Goal: Share content: Share content

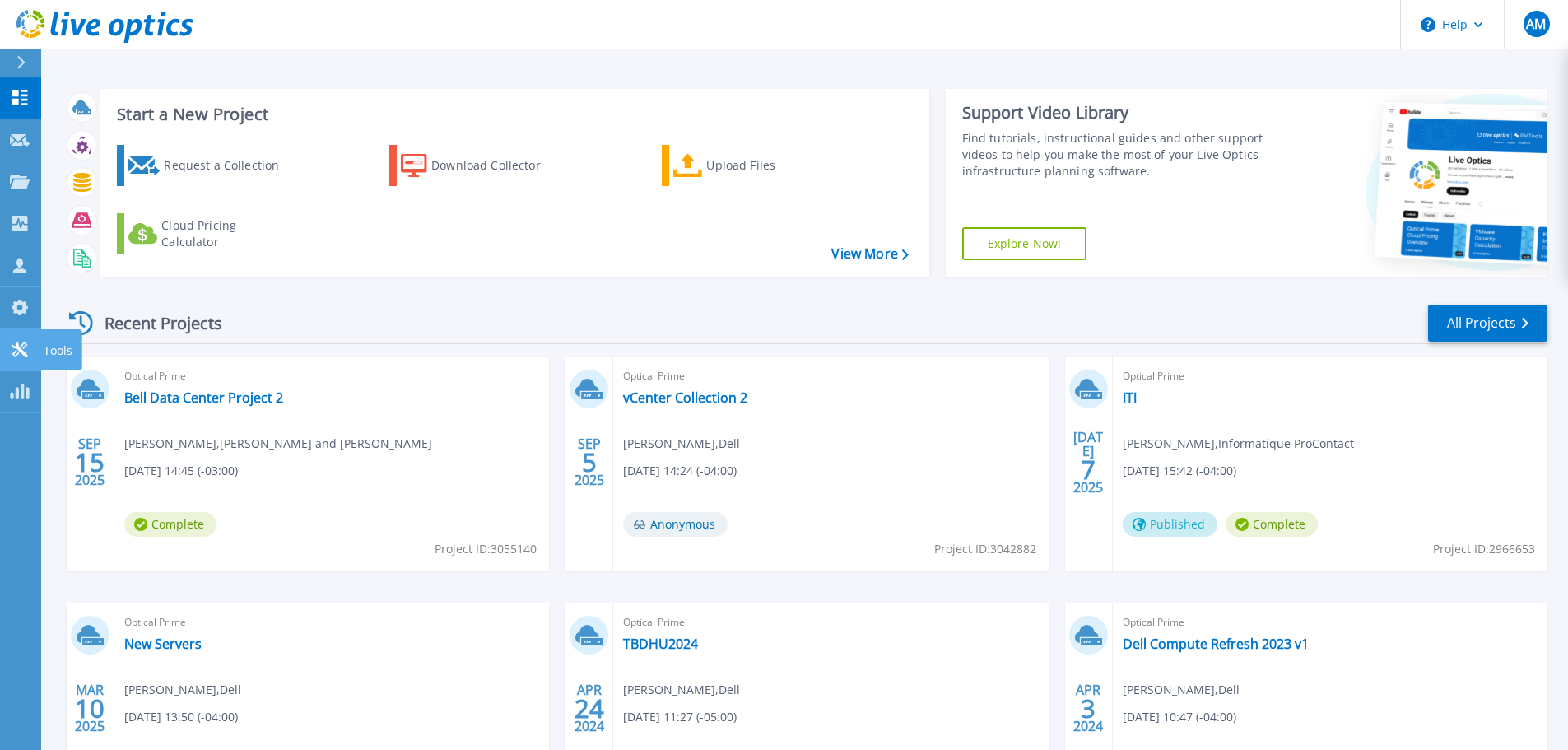
click at [18, 350] on icon at bounding box center [19, 349] width 16 height 16
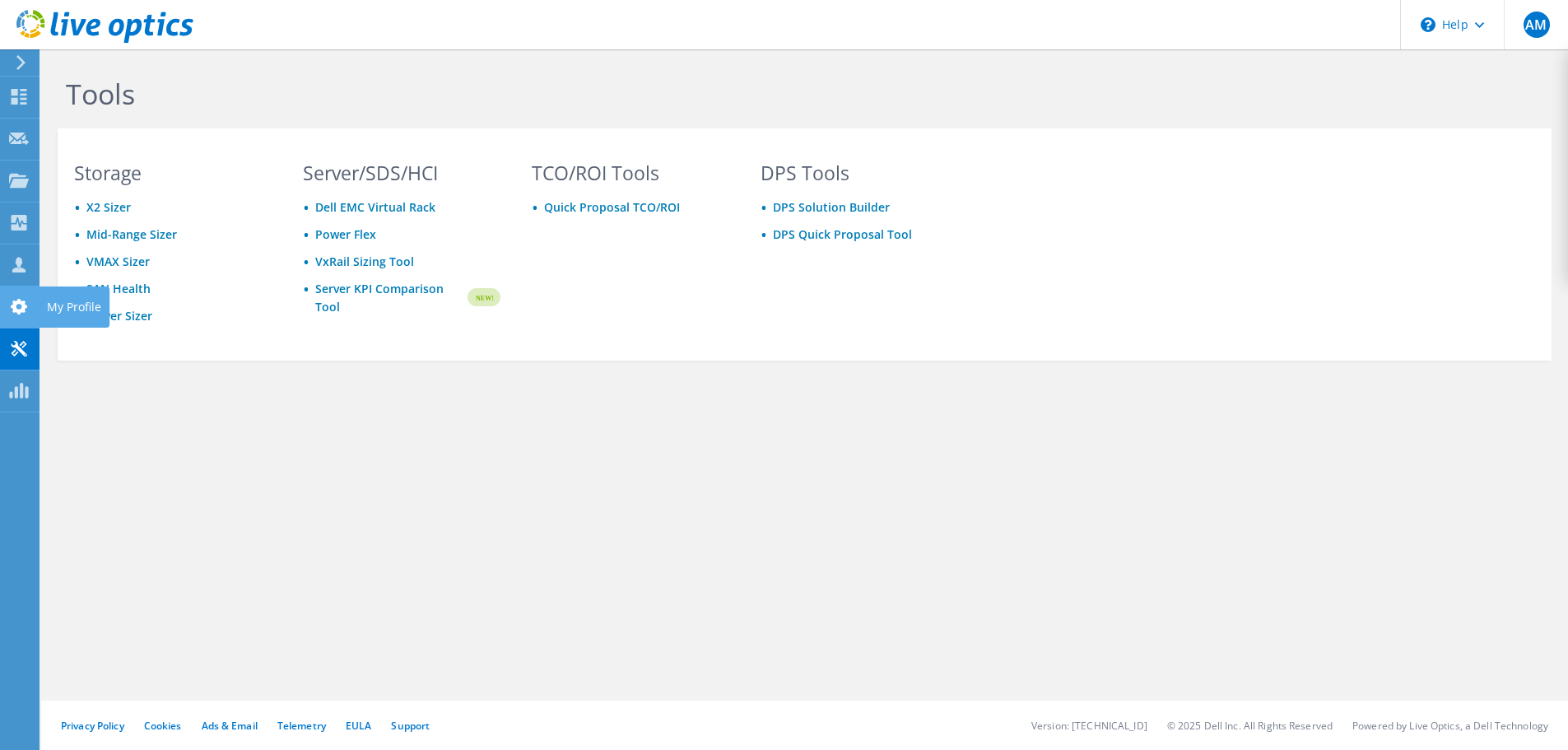
click at [17, 316] on div at bounding box center [19, 308] width 20 height 18
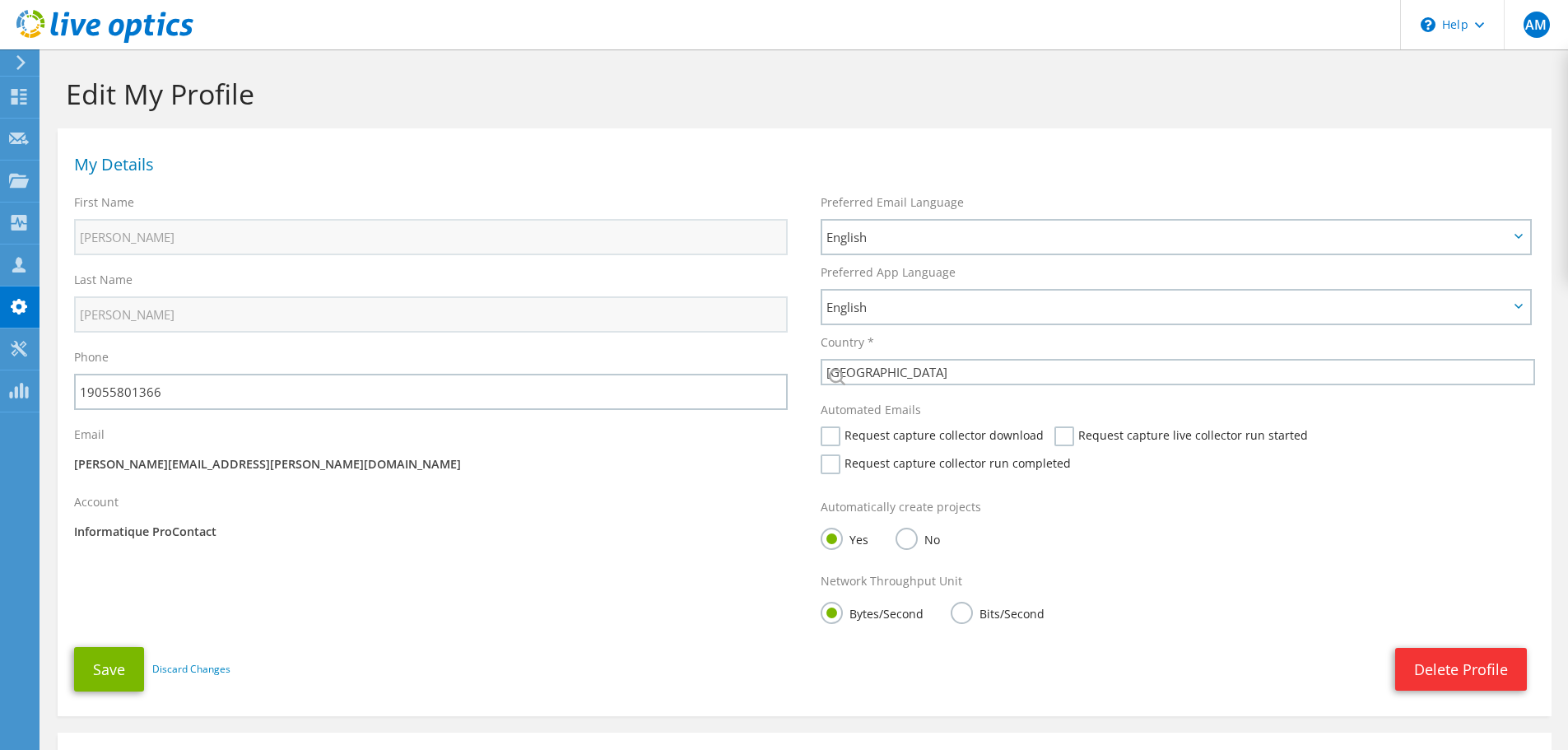
select select "37"
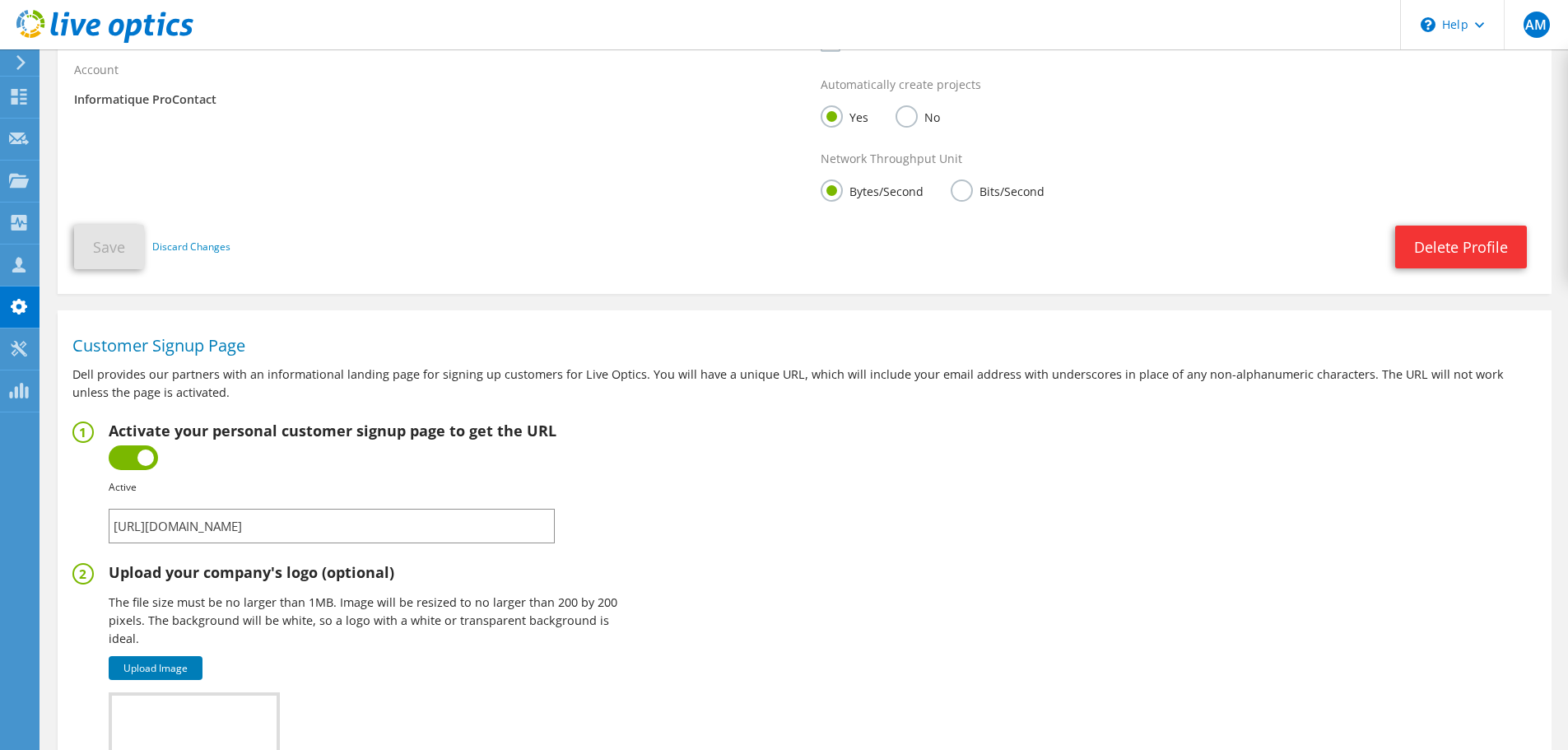
scroll to position [713, 0]
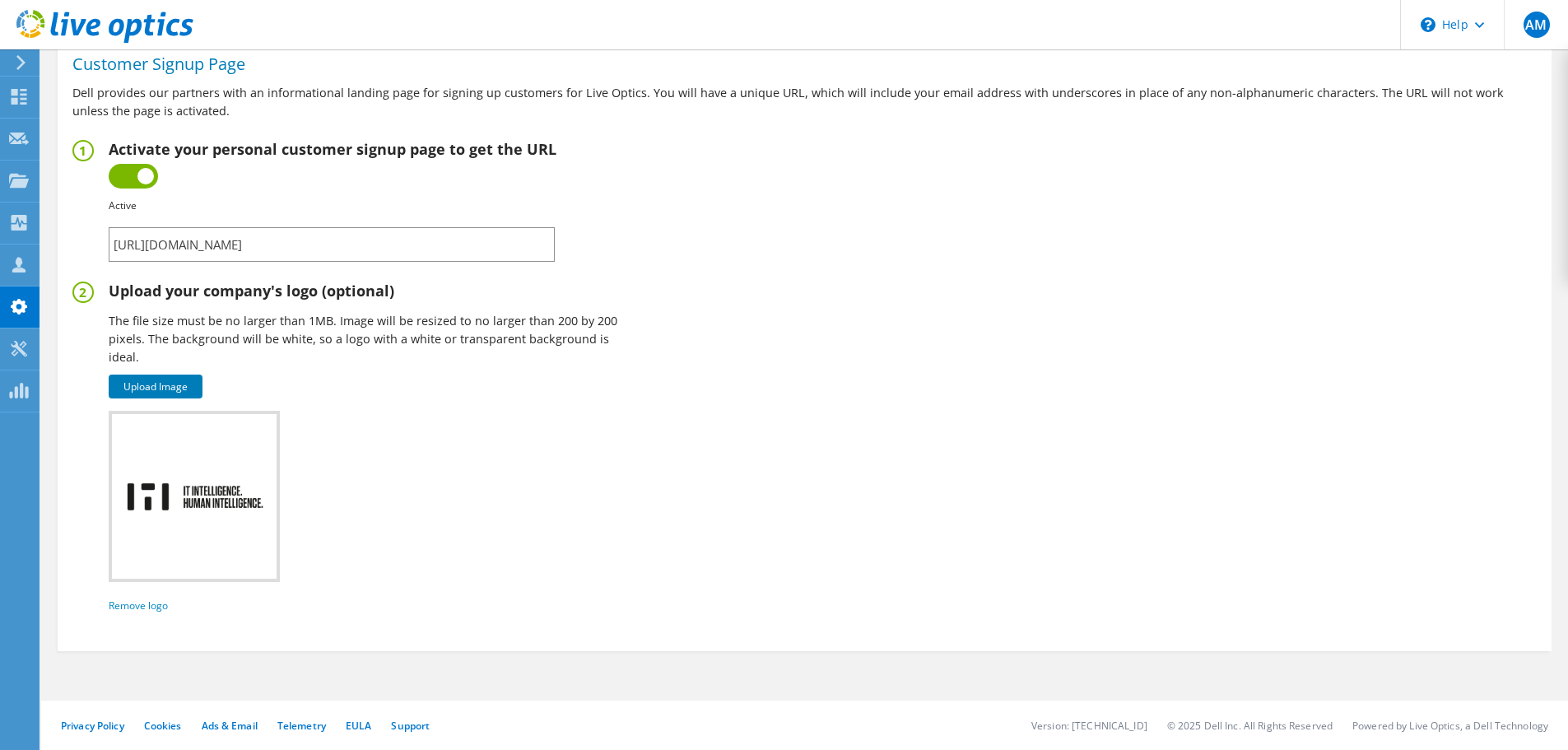
drag, startPoint x: 463, startPoint y: 243, endPoint x: 114, endPoint y: 247, distance: 349.0
click at [114, 247] on input "https://app.liveoptics.com/signup/adam_mccuaig_iti_ca" at bounding box center [331, 244] width 446 height 35
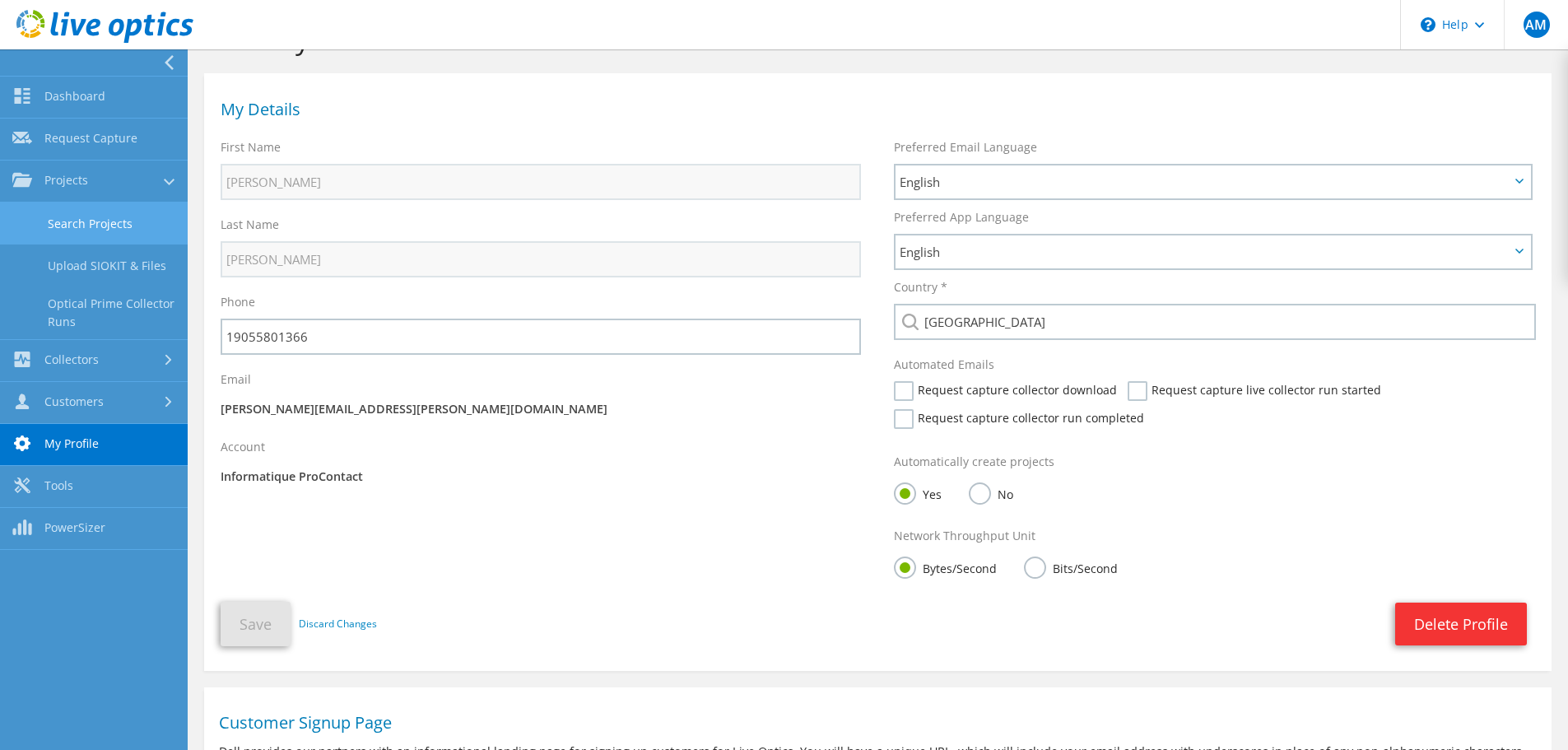
click at [119, 223] on link "Search Projects" at bounding box center [93, 223] width 187 height 42
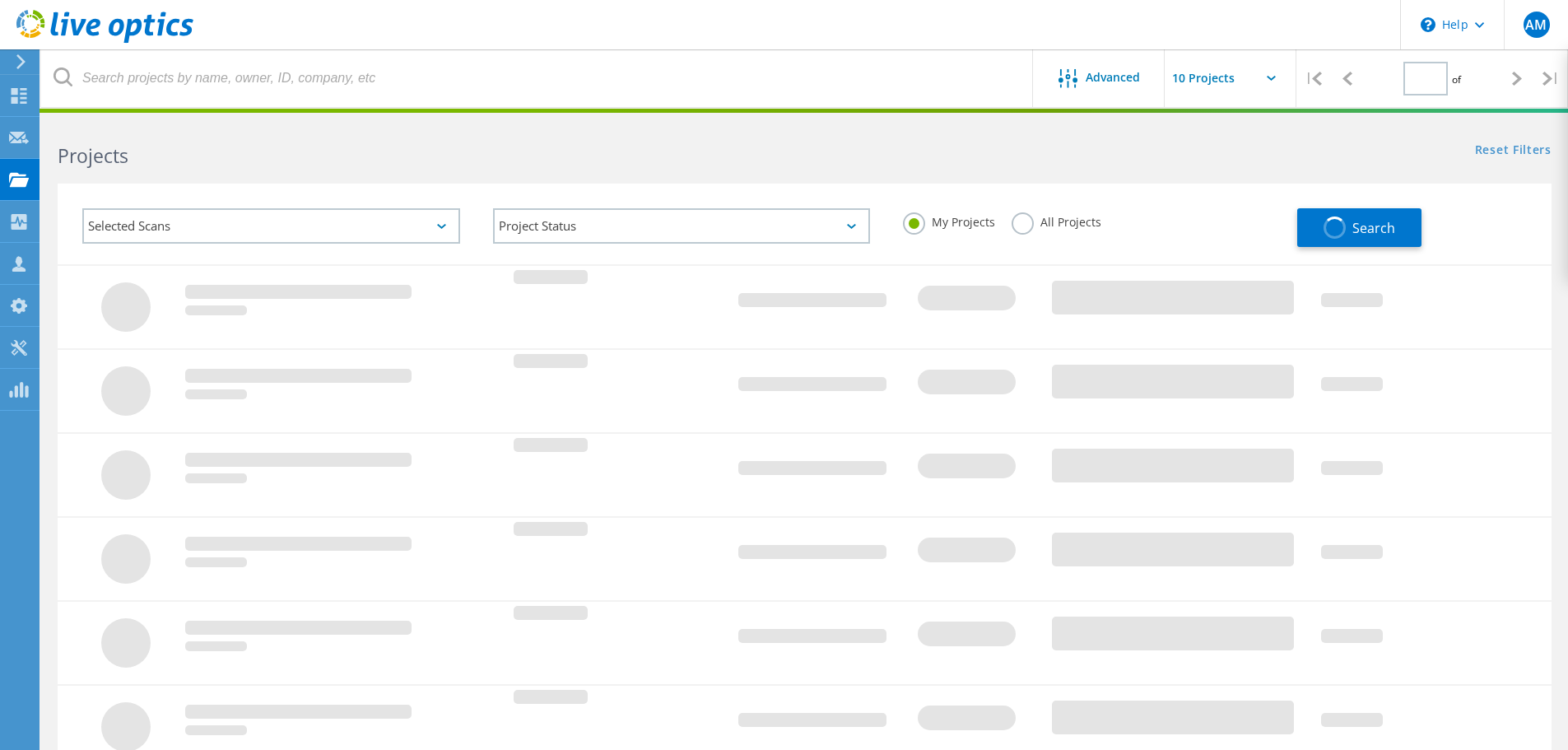
type input "1"
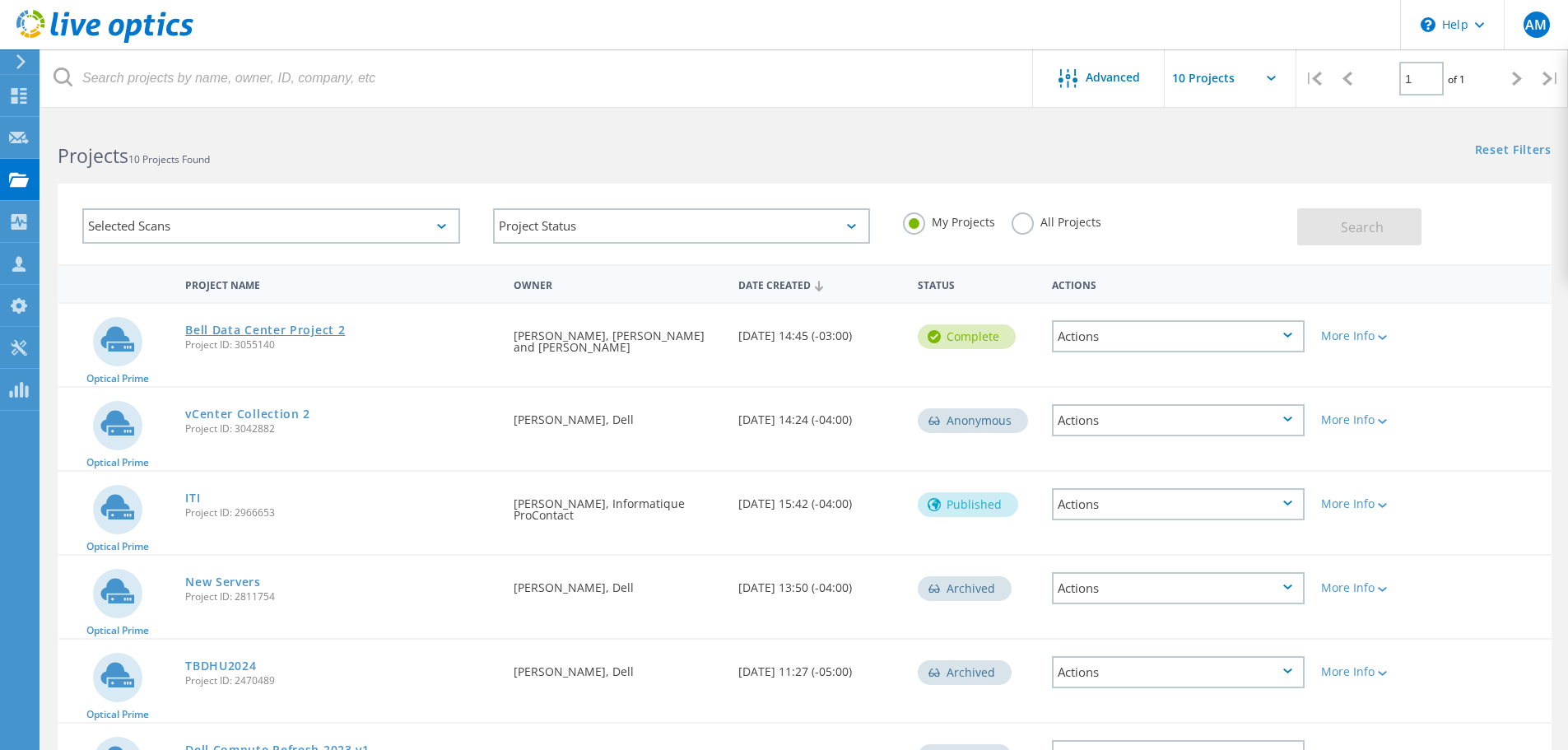
click at [310, 332] on link "Bell Data Center Project 2" at bounding box center [265, 330] width 160 height 11
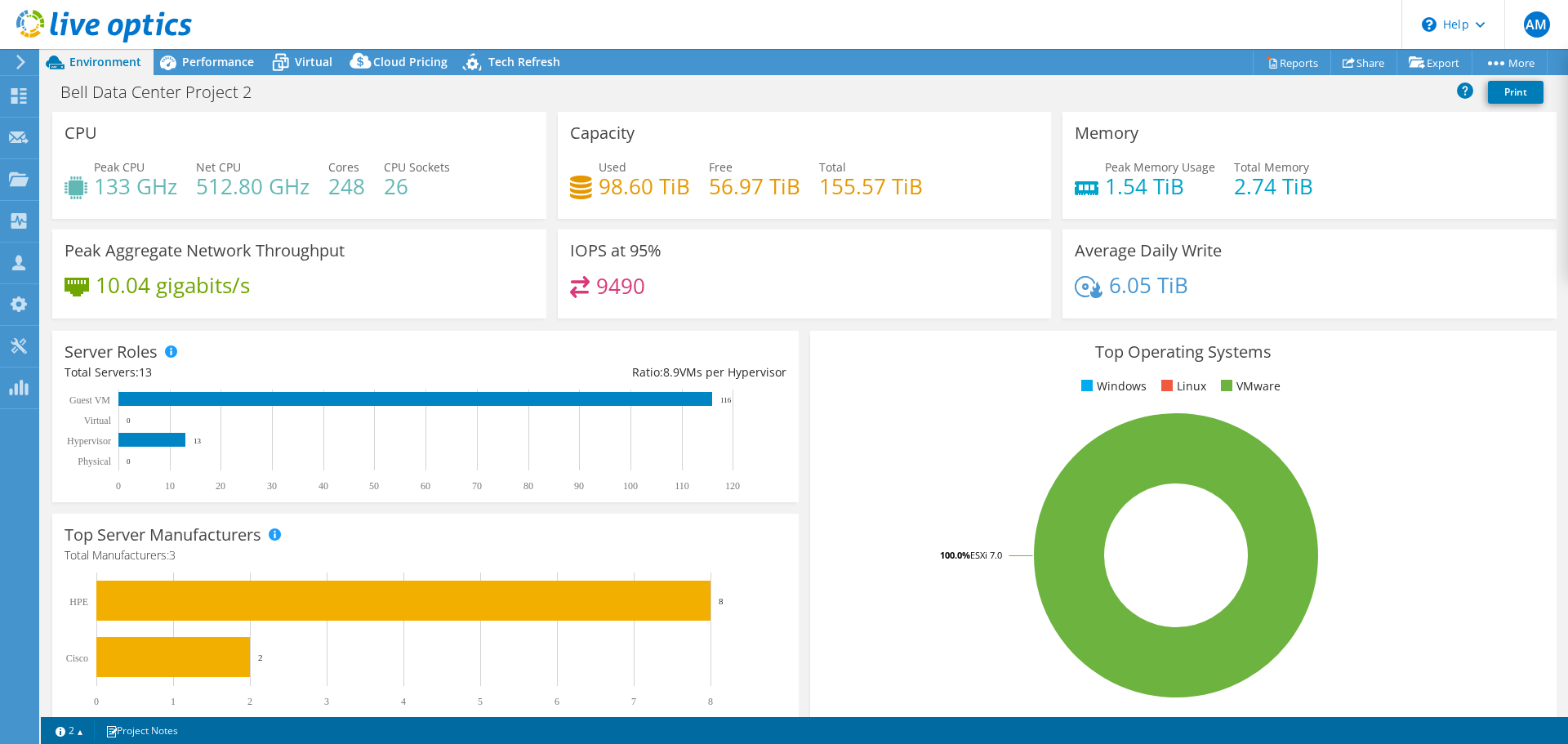
select select "USD"
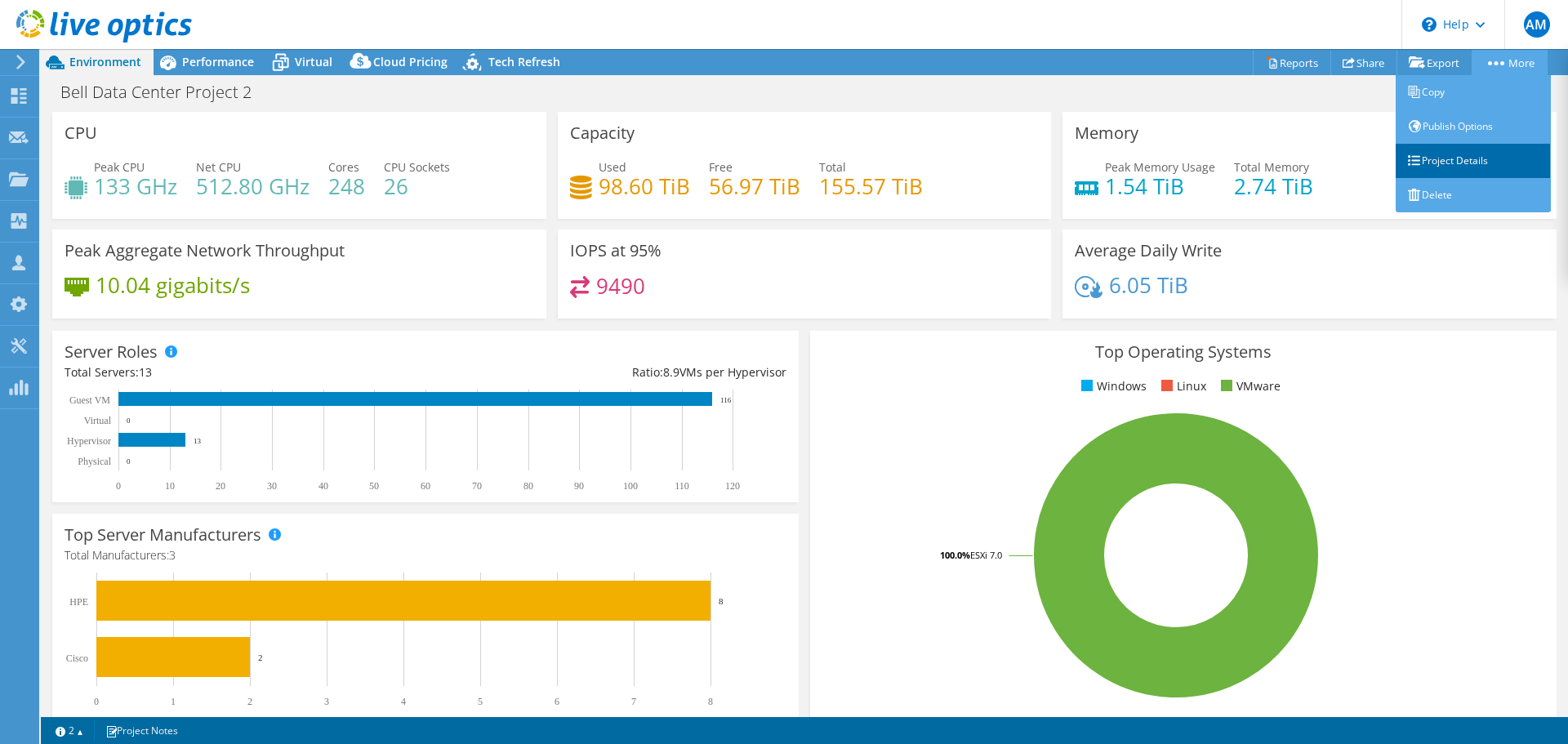
click at [1479, 161] on link "Project Details" at bounding box center [1473, 161] width 155 height 35
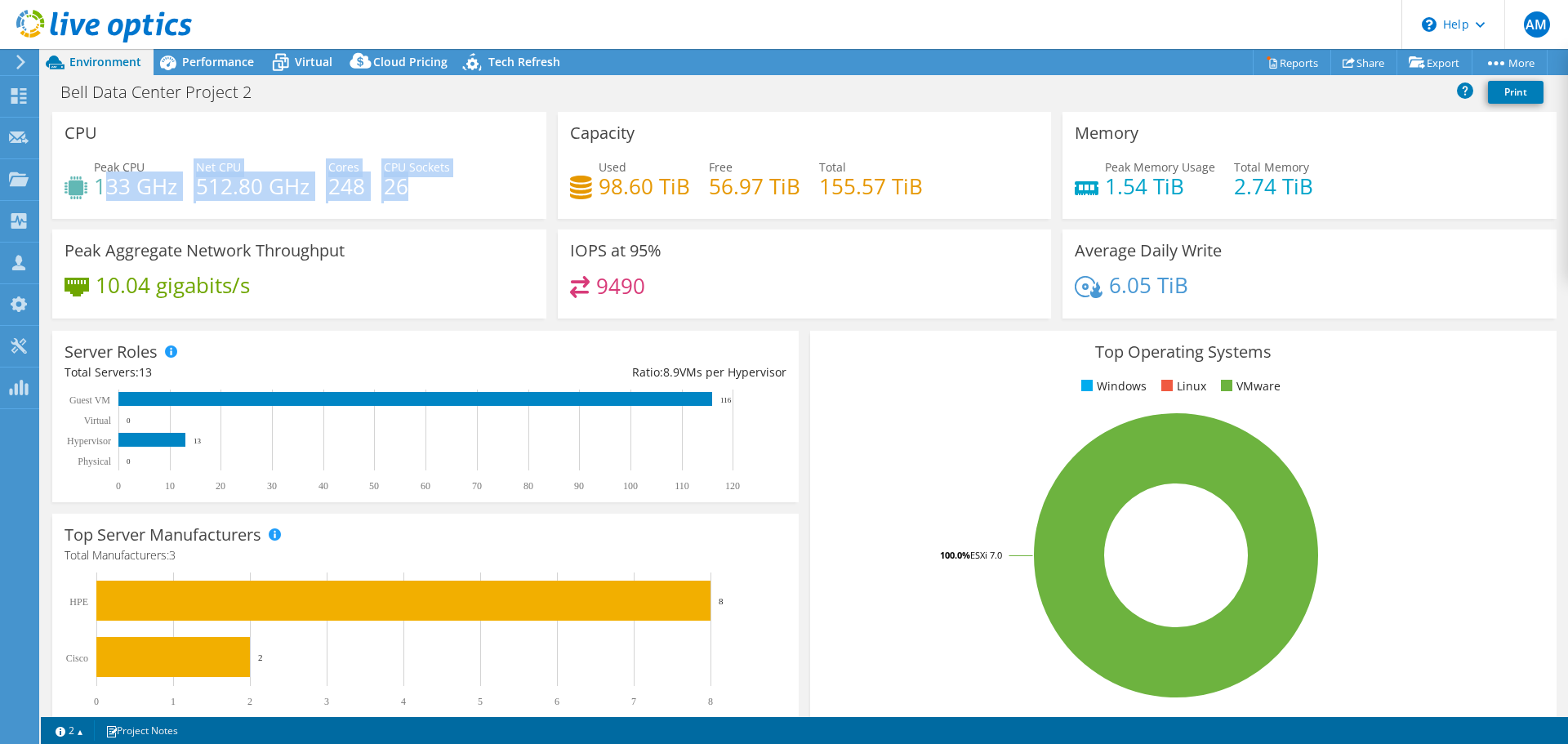
drag, startPoint x: 102, startPoint y: 188, endPoint x: 488, endPoint y: 165, distance: 386.7
click at [488, 165] on div "Peak CPU 133 GHz Net CPU 512.80 GHz Cores 248 CPU Sockets 26" at bounding box center [299, 185] width 470 height 53
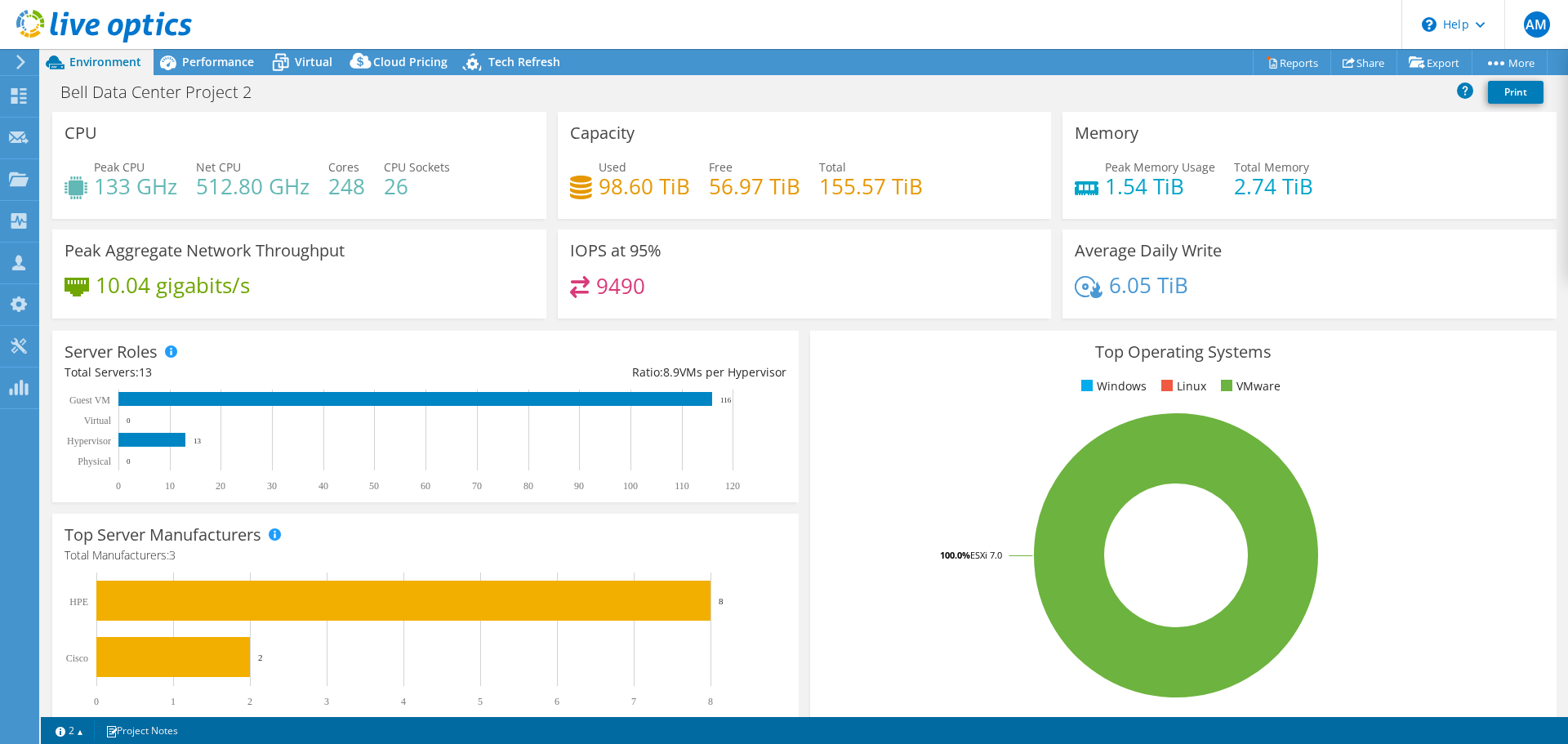
click at [401, 269] on div "Peak Aggregate Network Throughput 10.04 gigabits/s" at bounding box center [299, 274] width 494 height 89
click at [1348, 58] on link "Share" at bounding box center [1363, 62] width 67 height 25
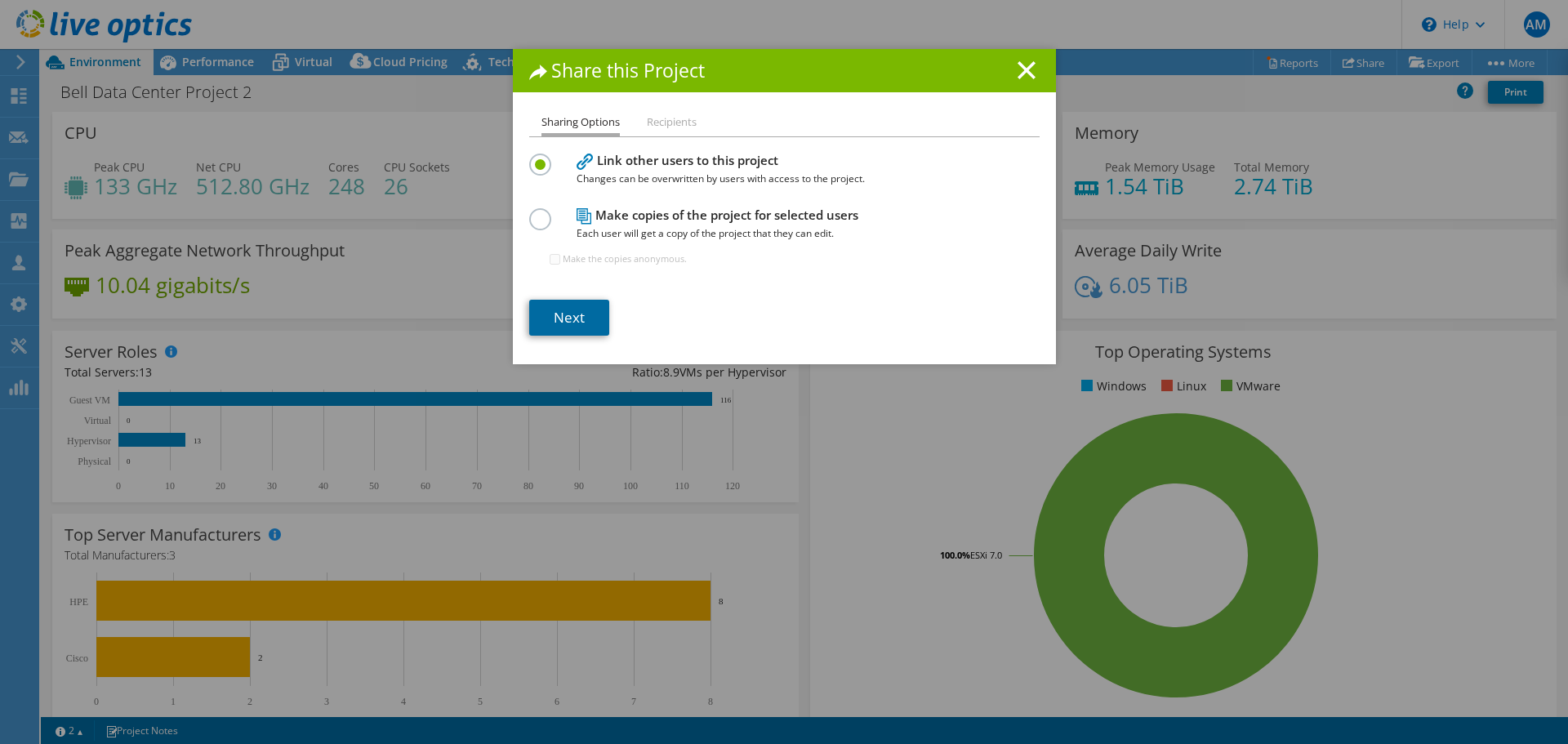
click at [556, 318] on link "Next" at bounding box center [570, 317] width 80 height 35
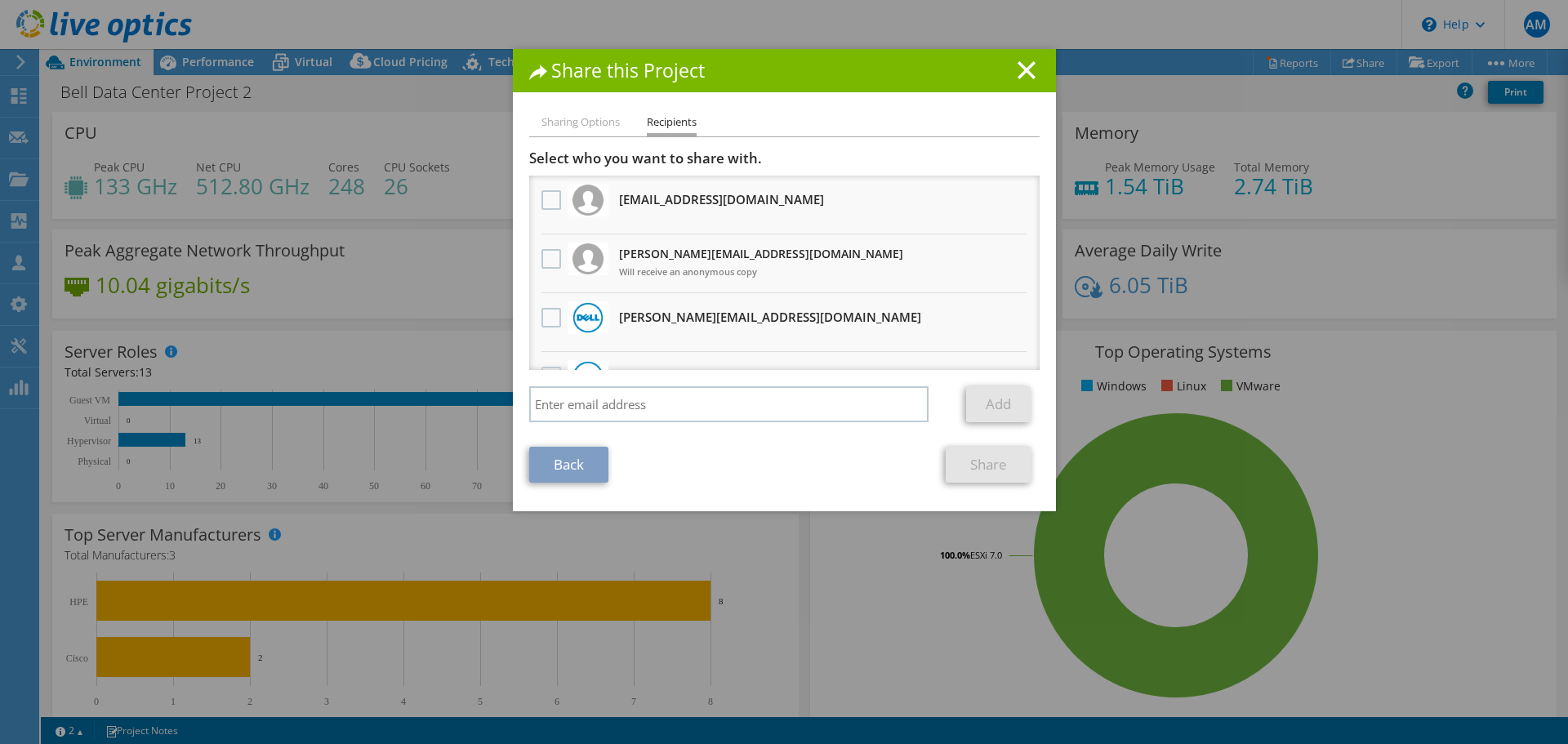
scroll to position [335, 0]
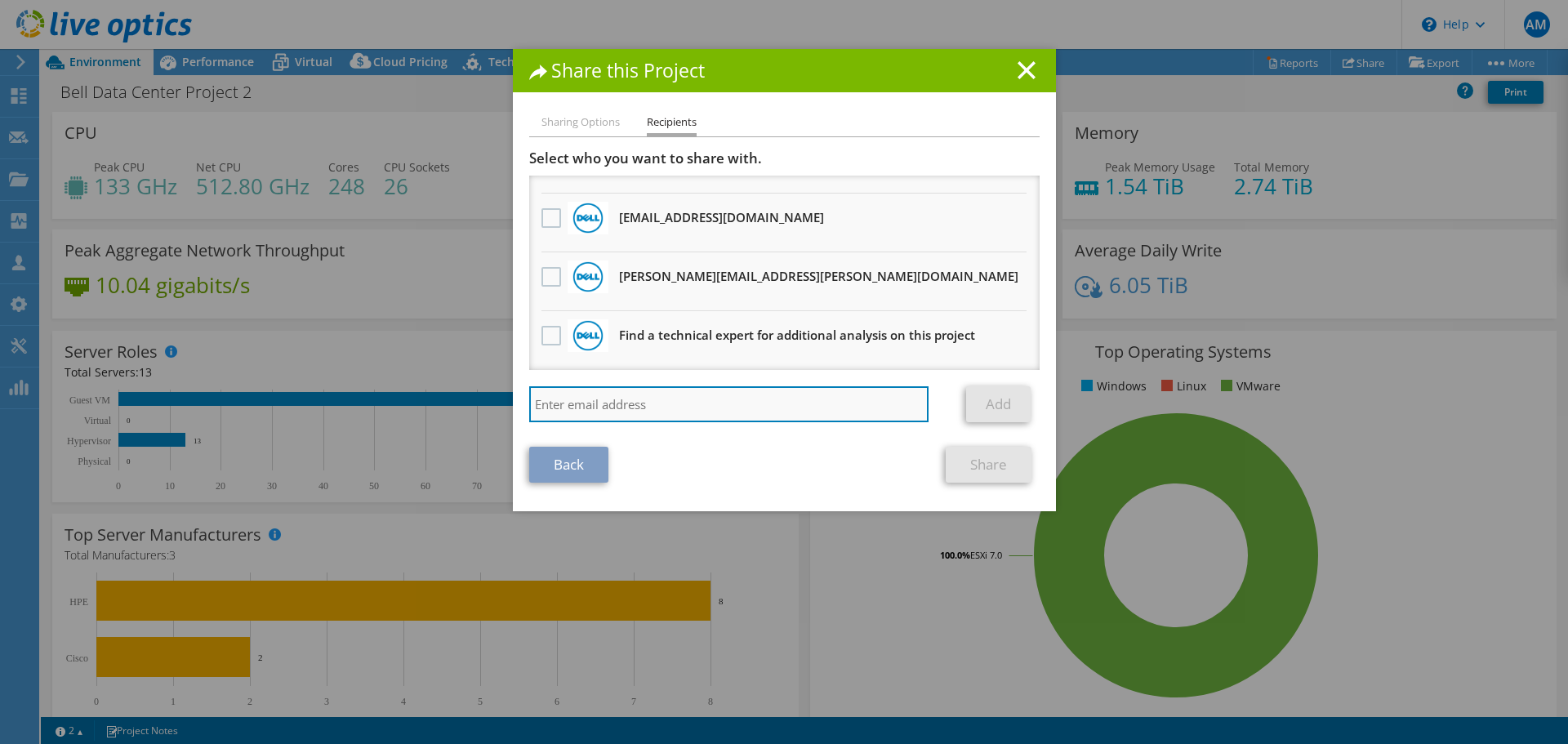
click at [611, 406] on input "search" at bounding box center [729, 404] width 400 height 35
click at [635, 414] on input "search" at bounding box center [729, 404] width 400 height 35
paste input "Carl.Mailloux@iti.ca"
type input "Carl.Mailloux@iti.ca"
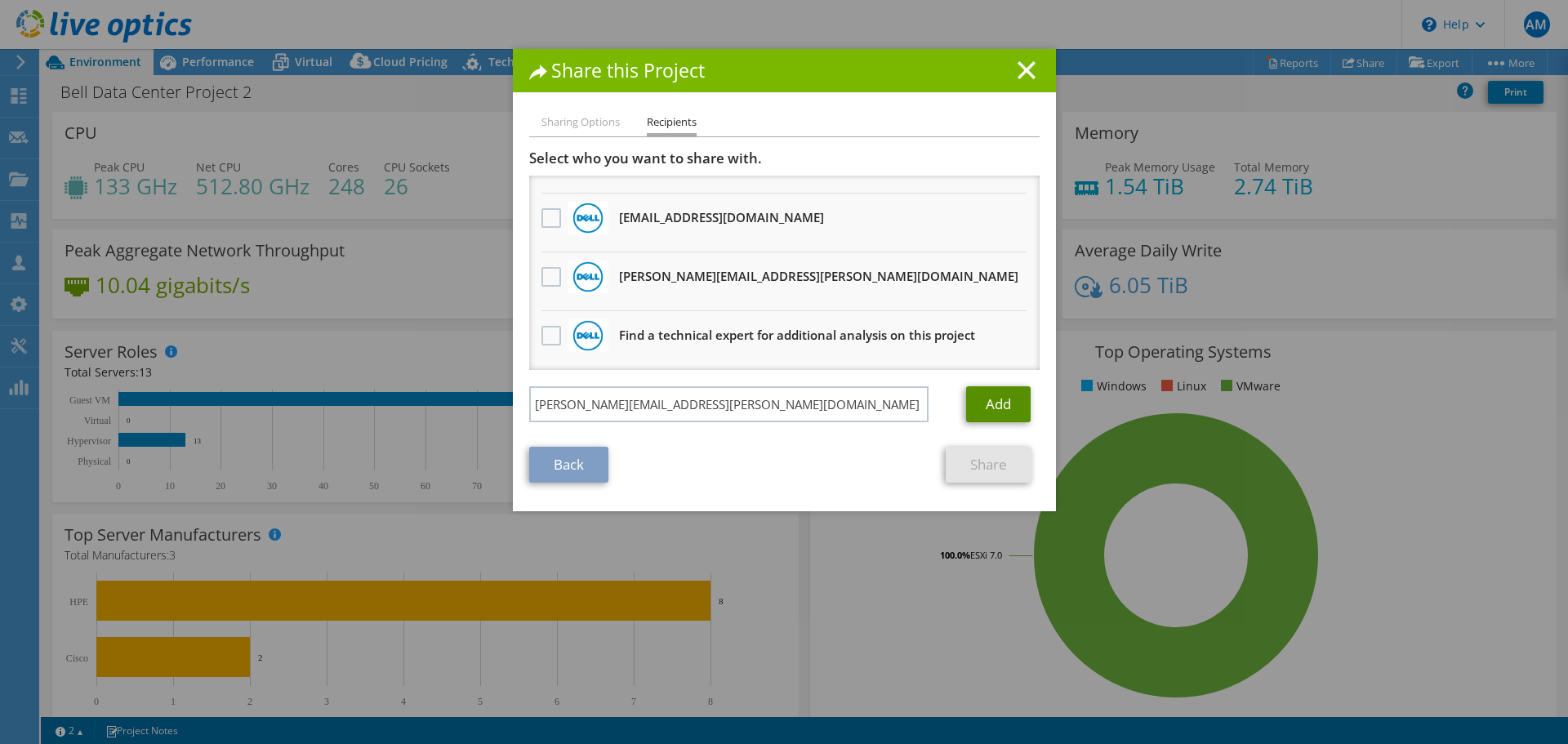
click at [996, 403] on link "Add" at bounding box center [997, 404] width 64 height 35
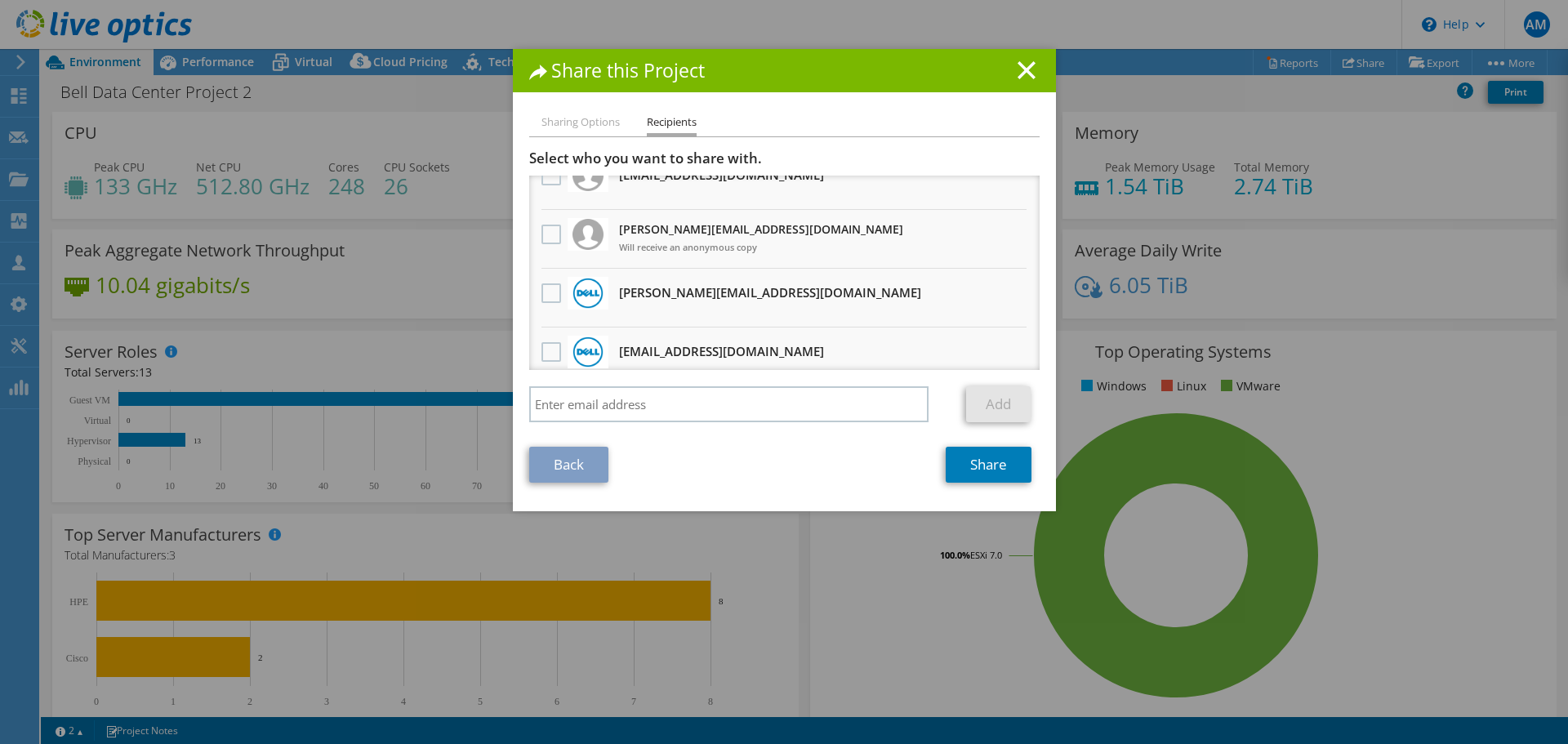
scroll to position [0, 0]
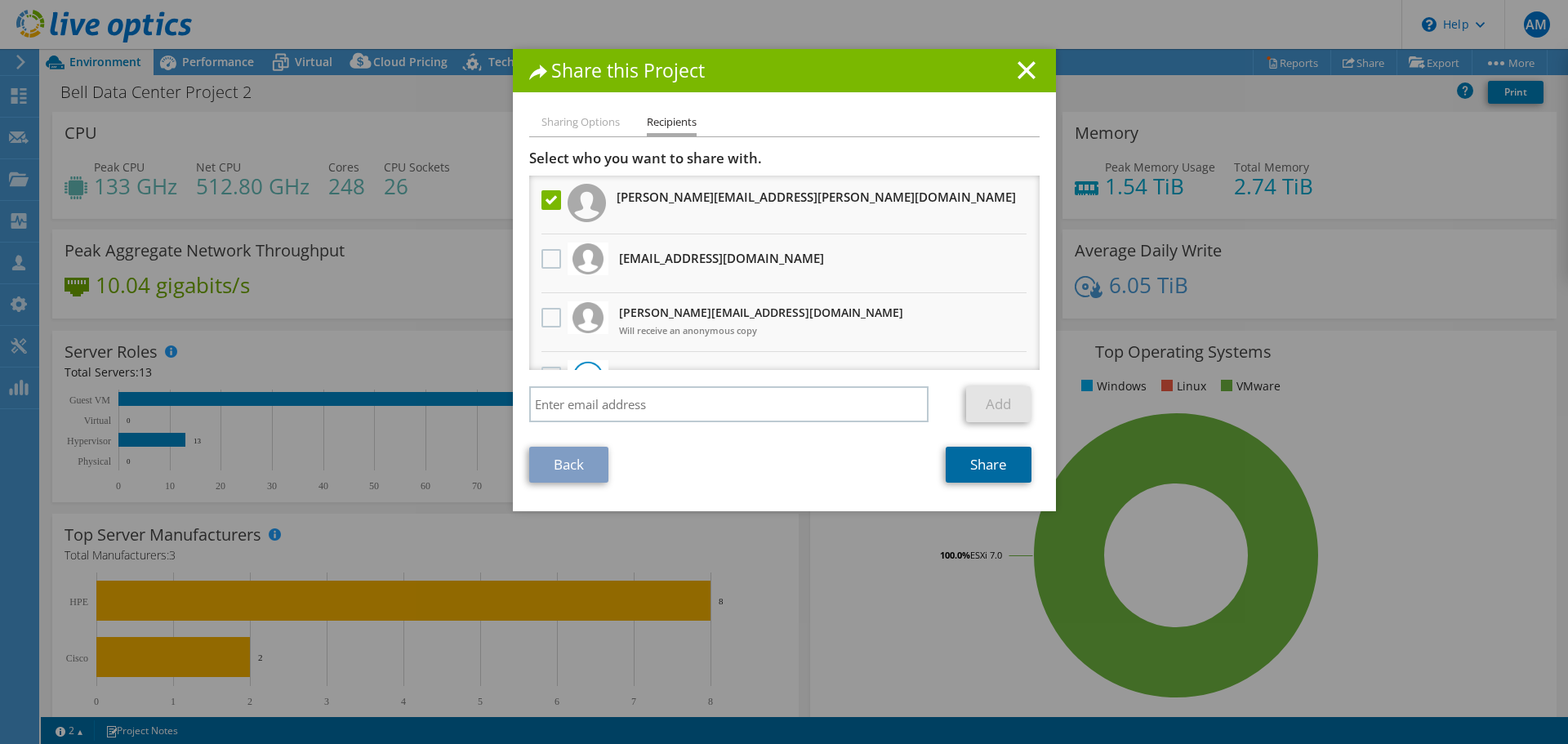
click at [966, 460] on link "Share" at bounding box center [989, 464] width 86 height 35
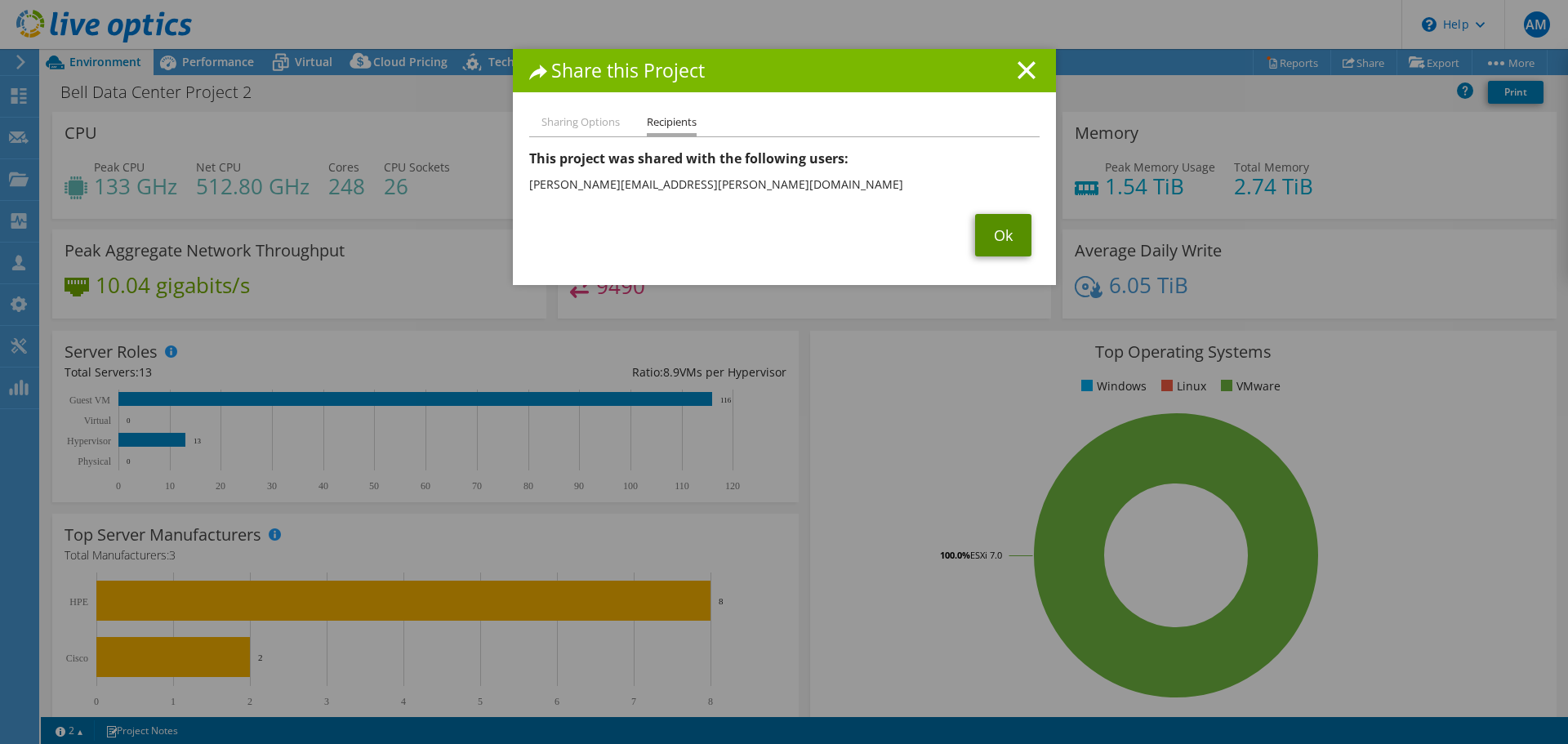
click at [985, 225] on link "Ok" at bounding box center [1003, 234] width 56 height 42
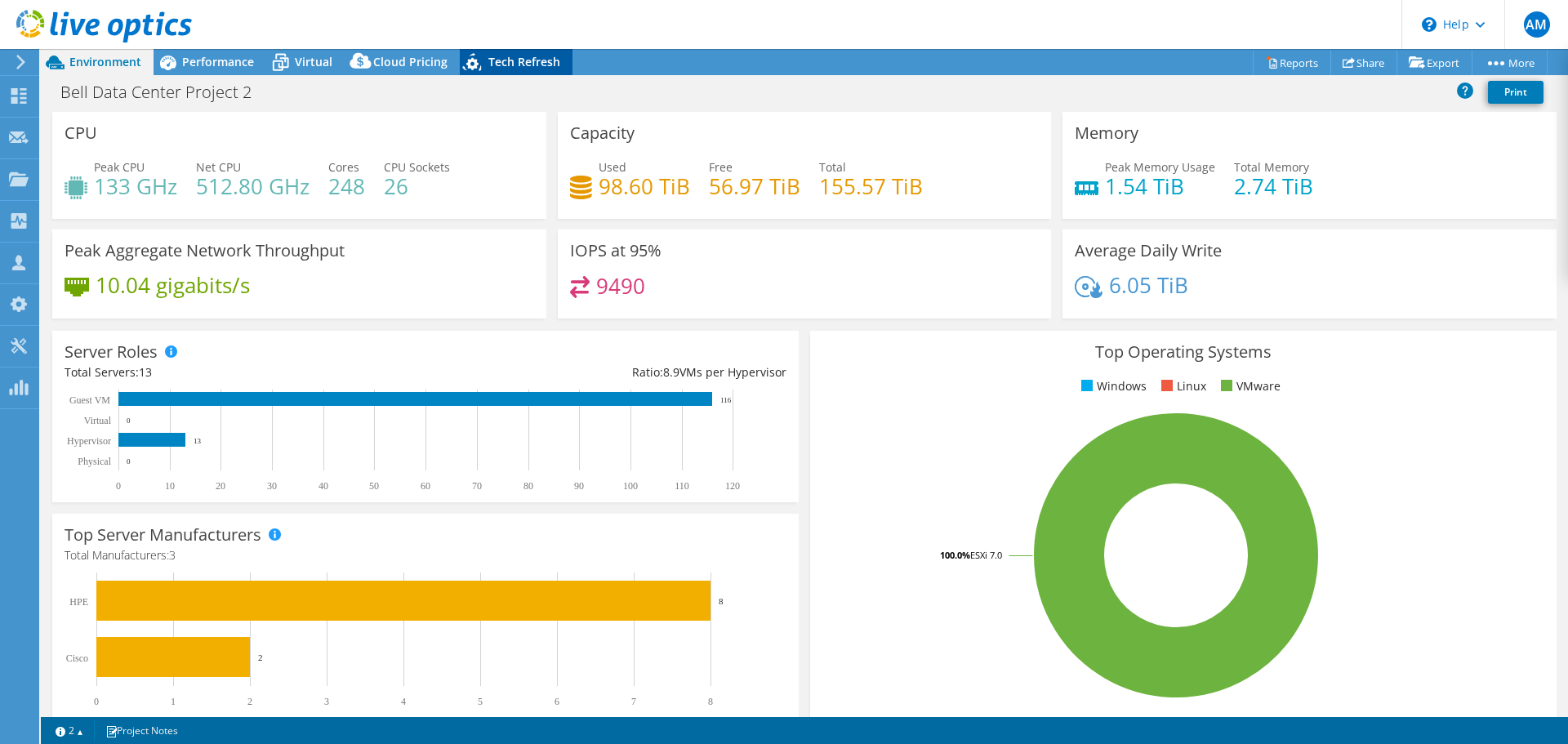
click at [514, 64] on span "Tech Refresh" at bounding box center [524, 62] width 72 height 16
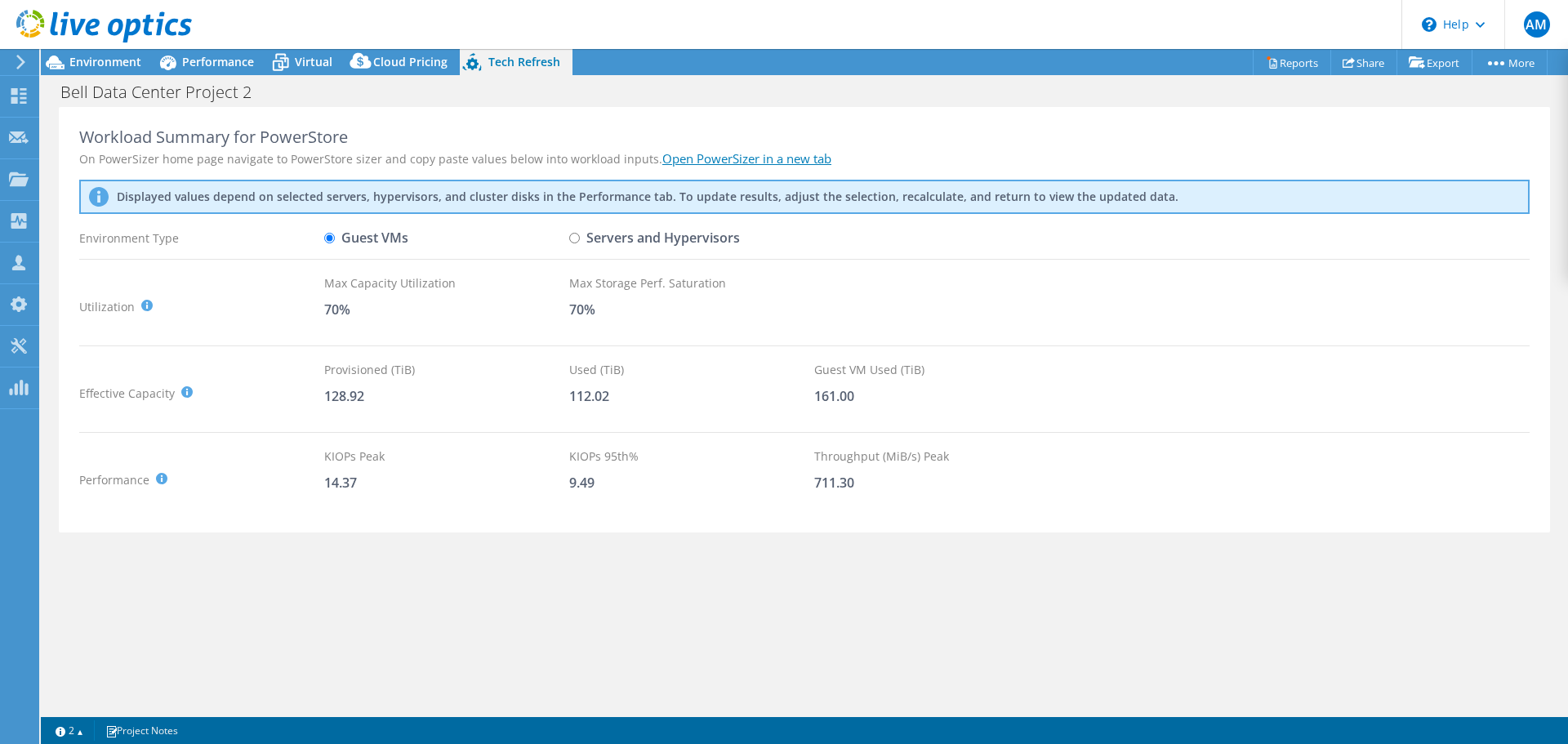
click at [575, 237] on input "Servers and Hypervisors" at bounding box center [573, 237] width 10 height 10
radio input "true"
click at [337, 238] on label "Guest VMs" at bounding box center [366, 238] width 84 height 29
click at [335, 238] on input "Guest VMs" at bounding box center [329, 237] width 10 height 10
radio input "true"
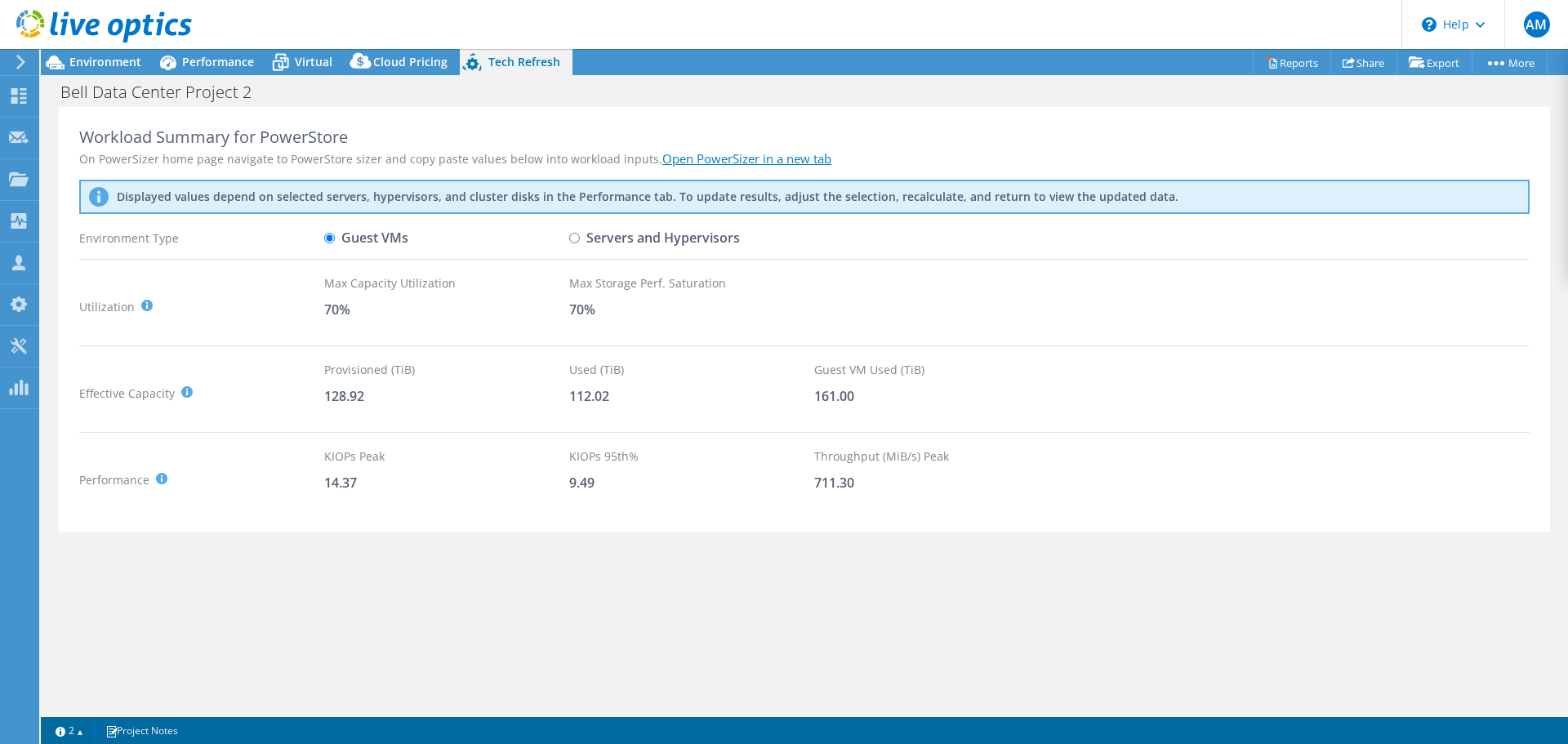
click at [572, 240] on input "Servers and Hypervisors" at bounding box center [573, 237] width 10 height 10
radio input "true"
click at [354, 241] on label "Guest VMs" at bounding box center [366, 238] width 84 height 29
click at [335, 241] on input "Guest VMs" at bounding box center [329, 237] width 10 height 10
radio input "true"
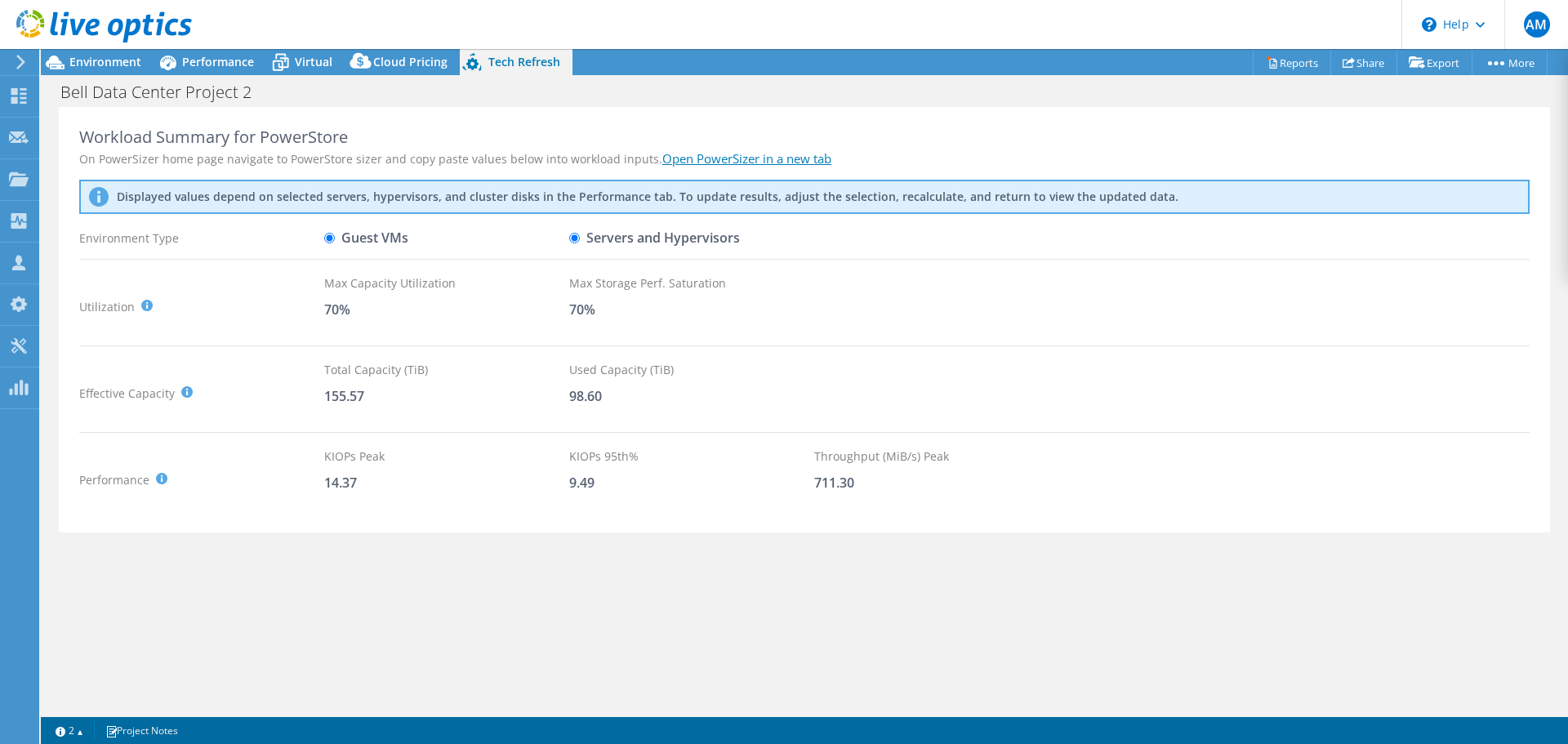
radio input "false"
click at [126, 57] on span "Environment" at bounding box center [105, 62] width 72 height 16
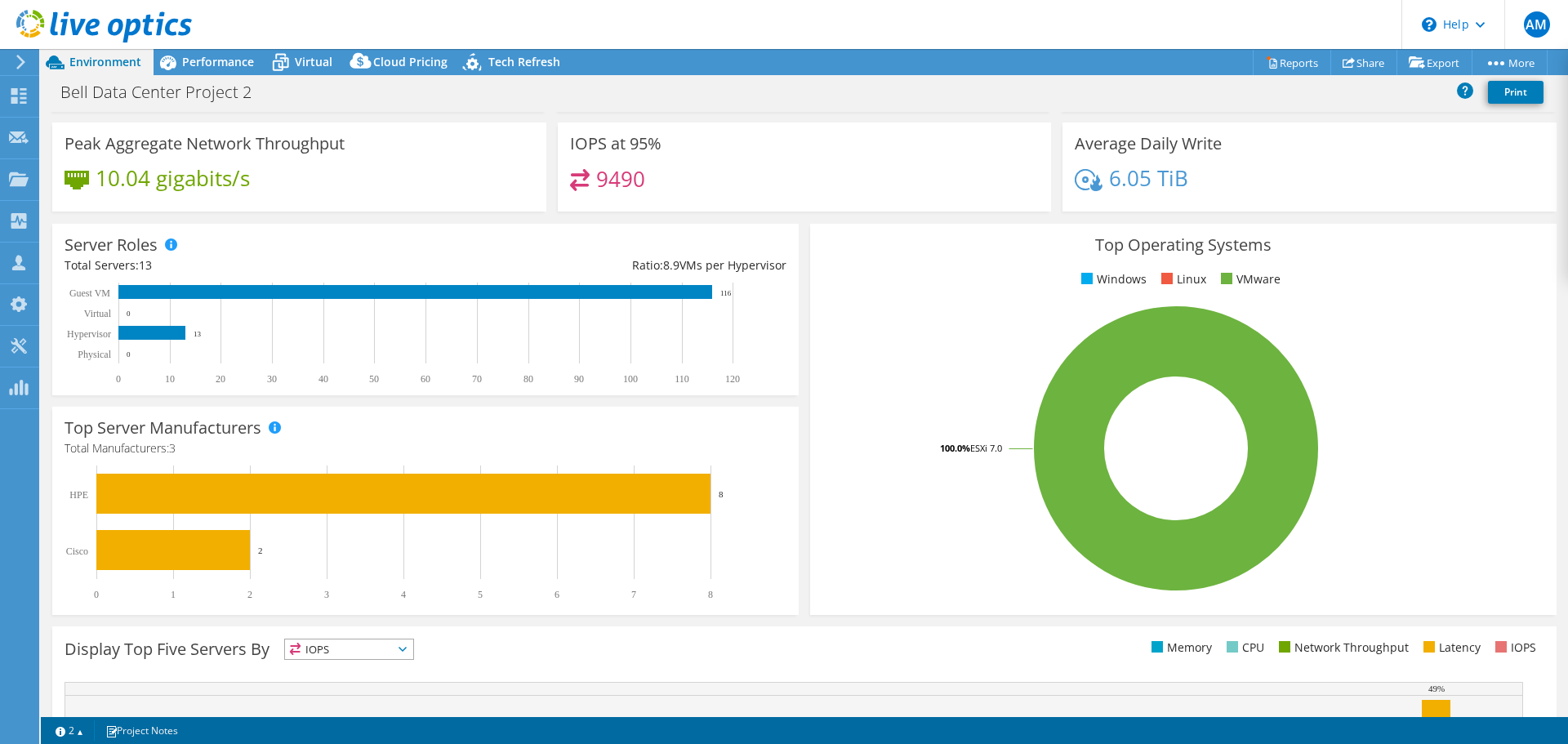
scroll to position [20, 0]
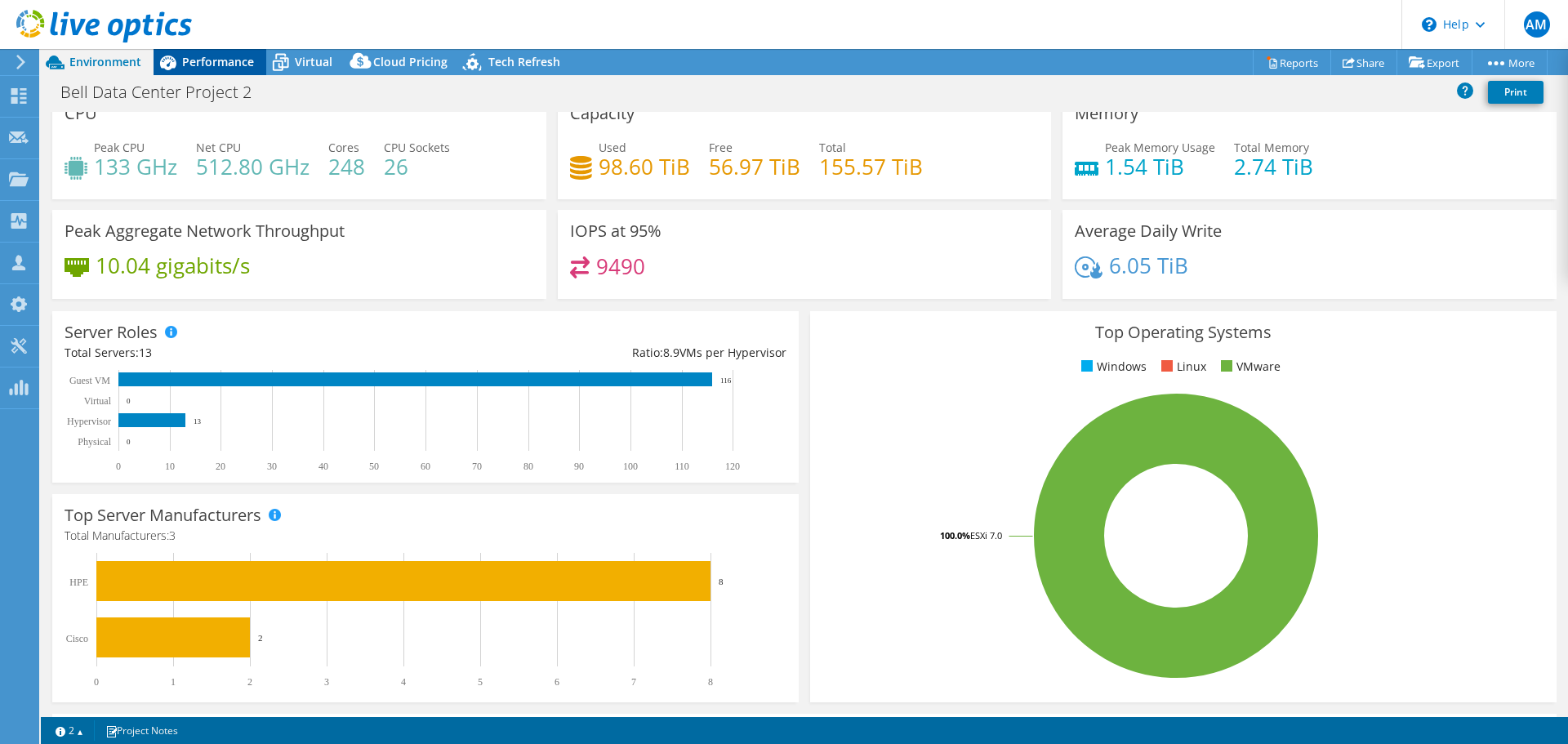
click at [249, 57] on span "Performance" at bounding box center [218, 62] width 72 height 16
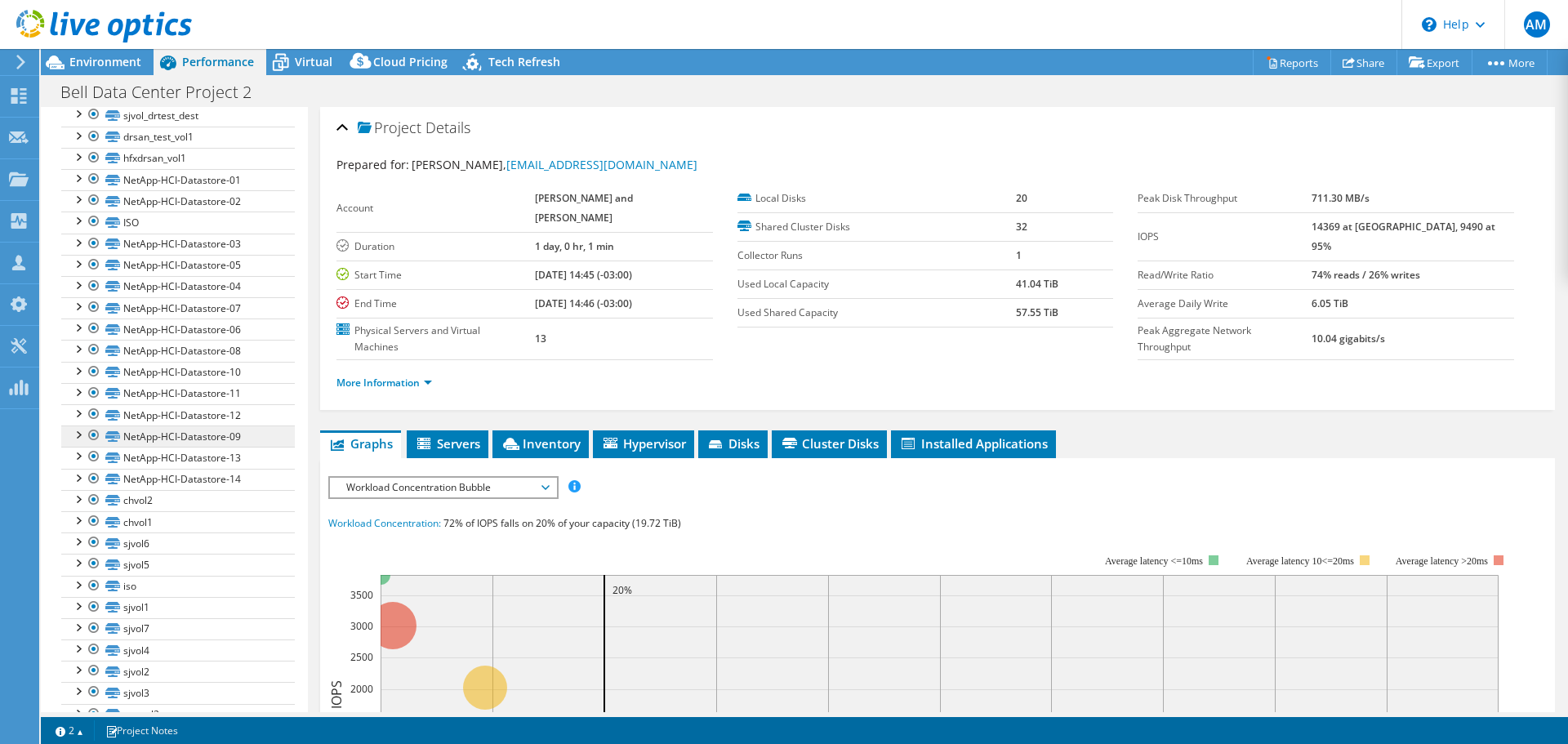
scroll to position [423, 0]
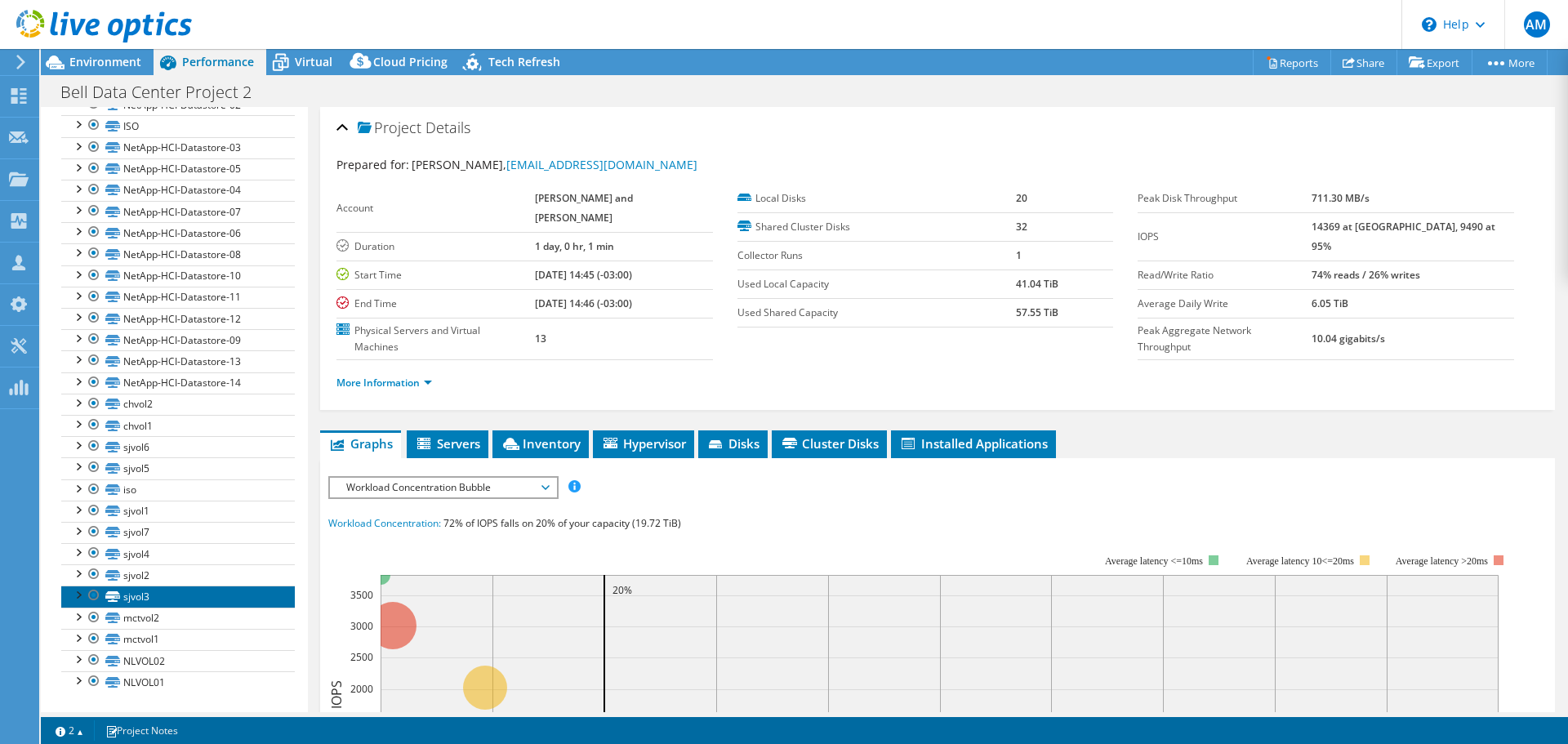
click at [171, 593] on link "sjvol3" at bounding box center [178, 596] width 233 height 21
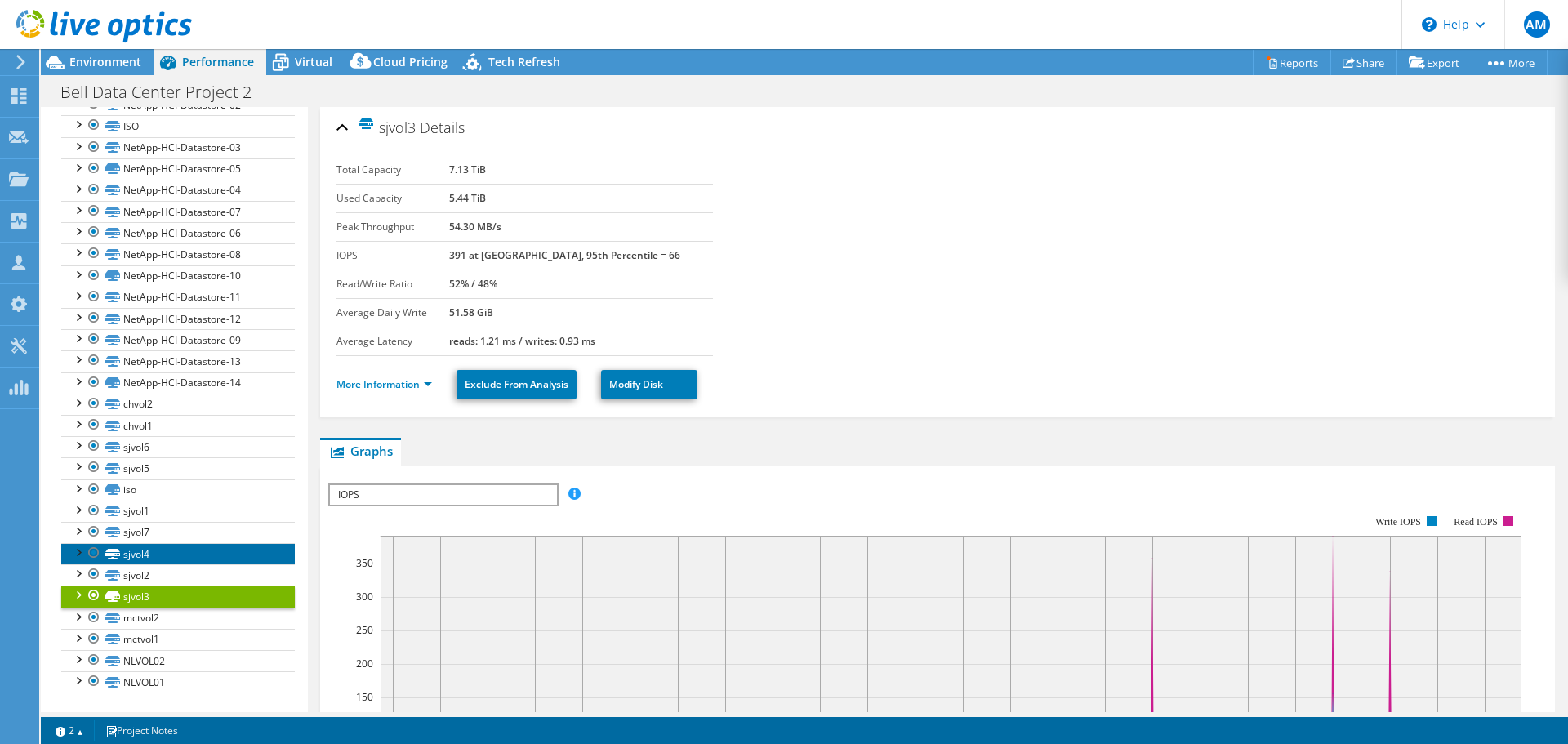
click at [159, 557] on link "sjvol4" at bounding box center [178, 553] width 233 height 21
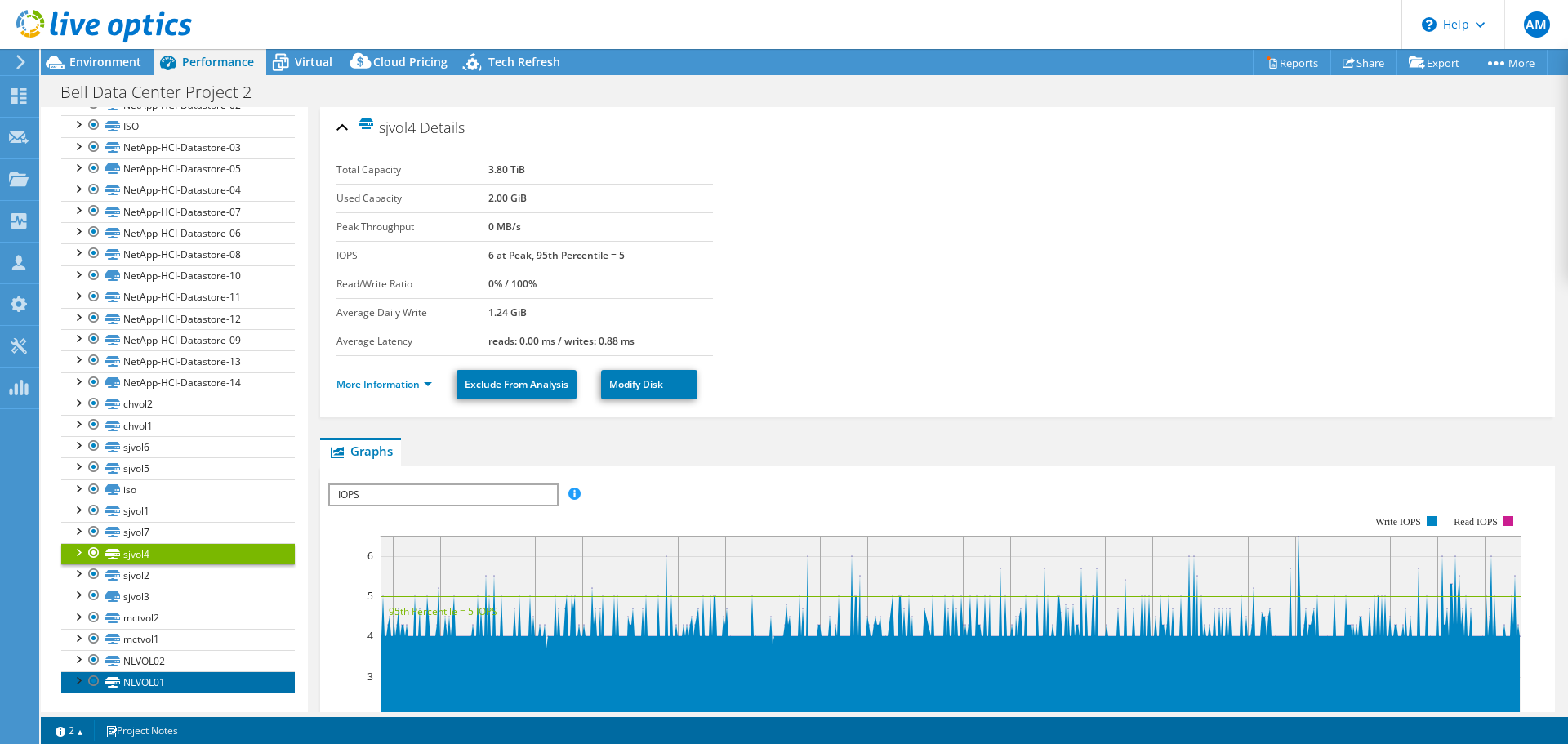
click at [142, 680] on link "NLVOL01" at bounding box center [178, 681] width 233 height 21
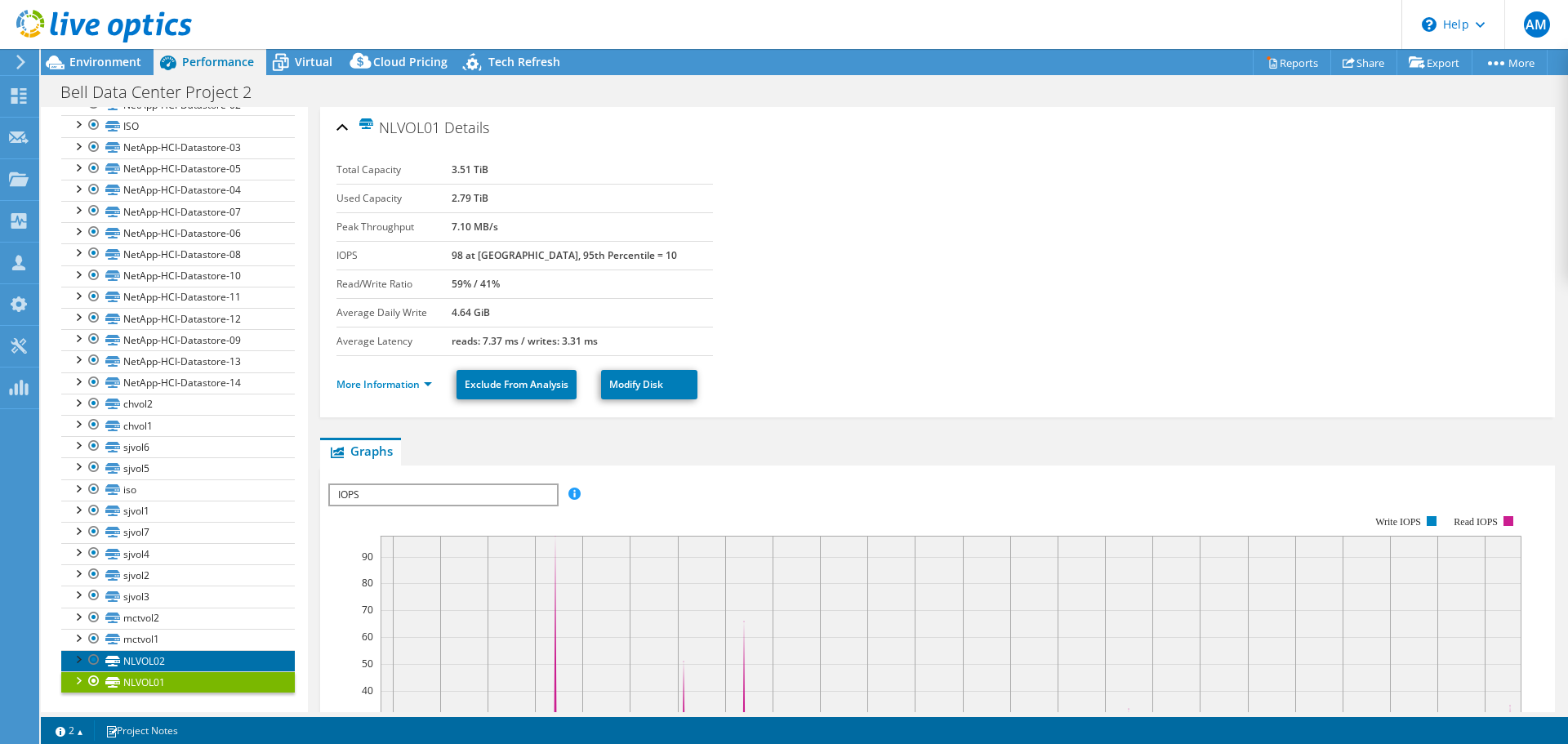
click at [137, 651] on link "NLVOL02" at bounding box center [178, 660] width 233 height 21
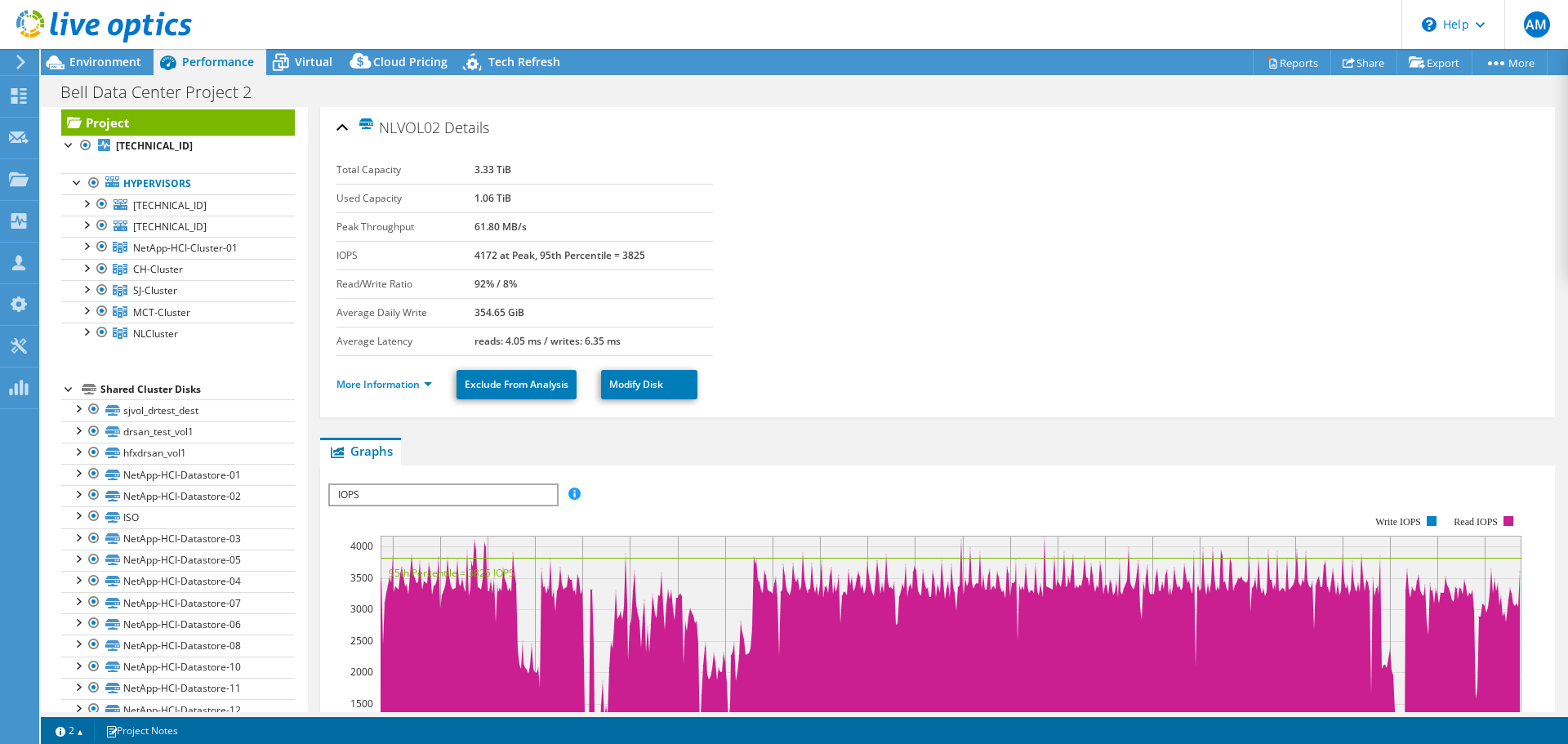
scroll to position [0, 0]
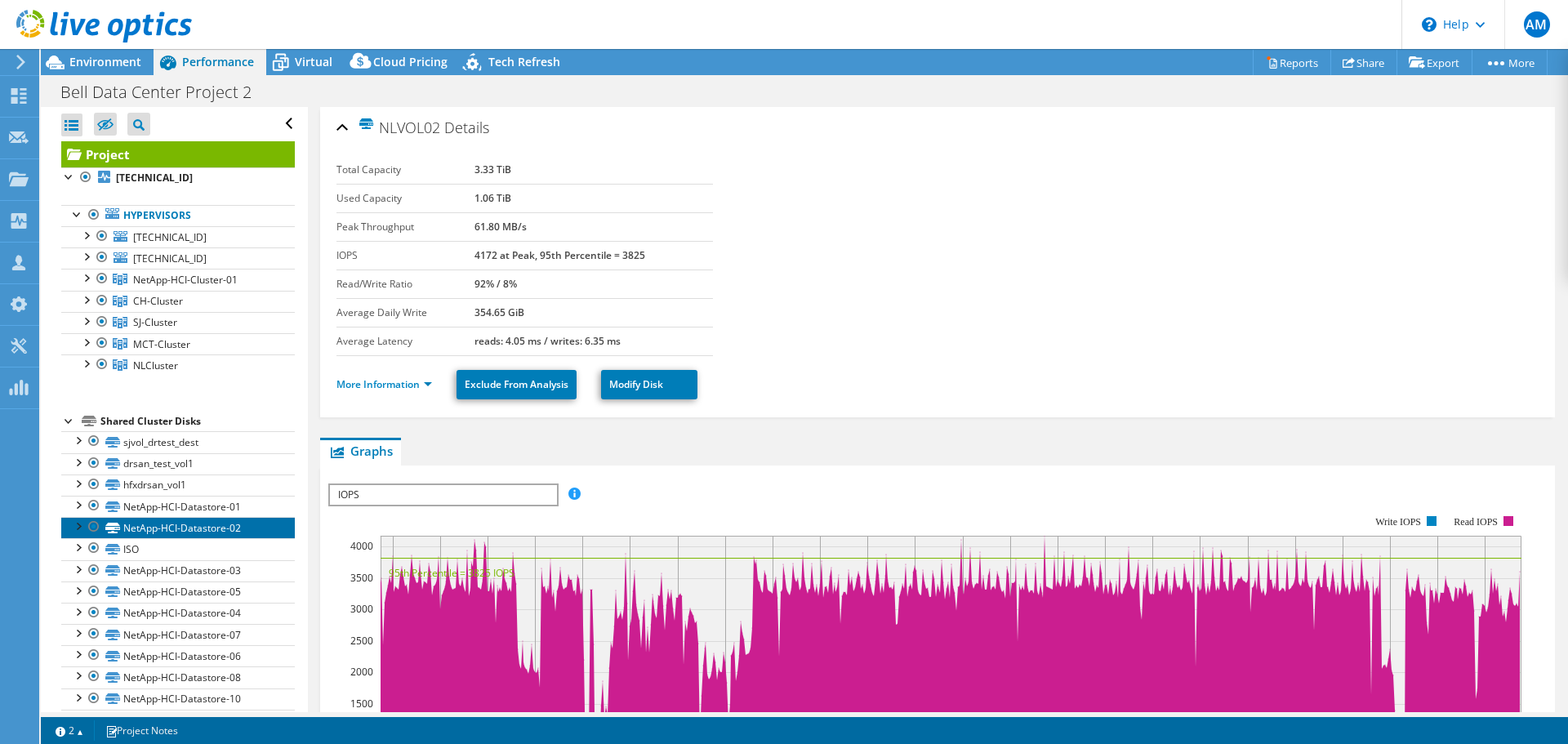
click at [167, 526] on link "NetApp-HCI-Datastore-02" at bounding box center [178, 526] width 233 height 21
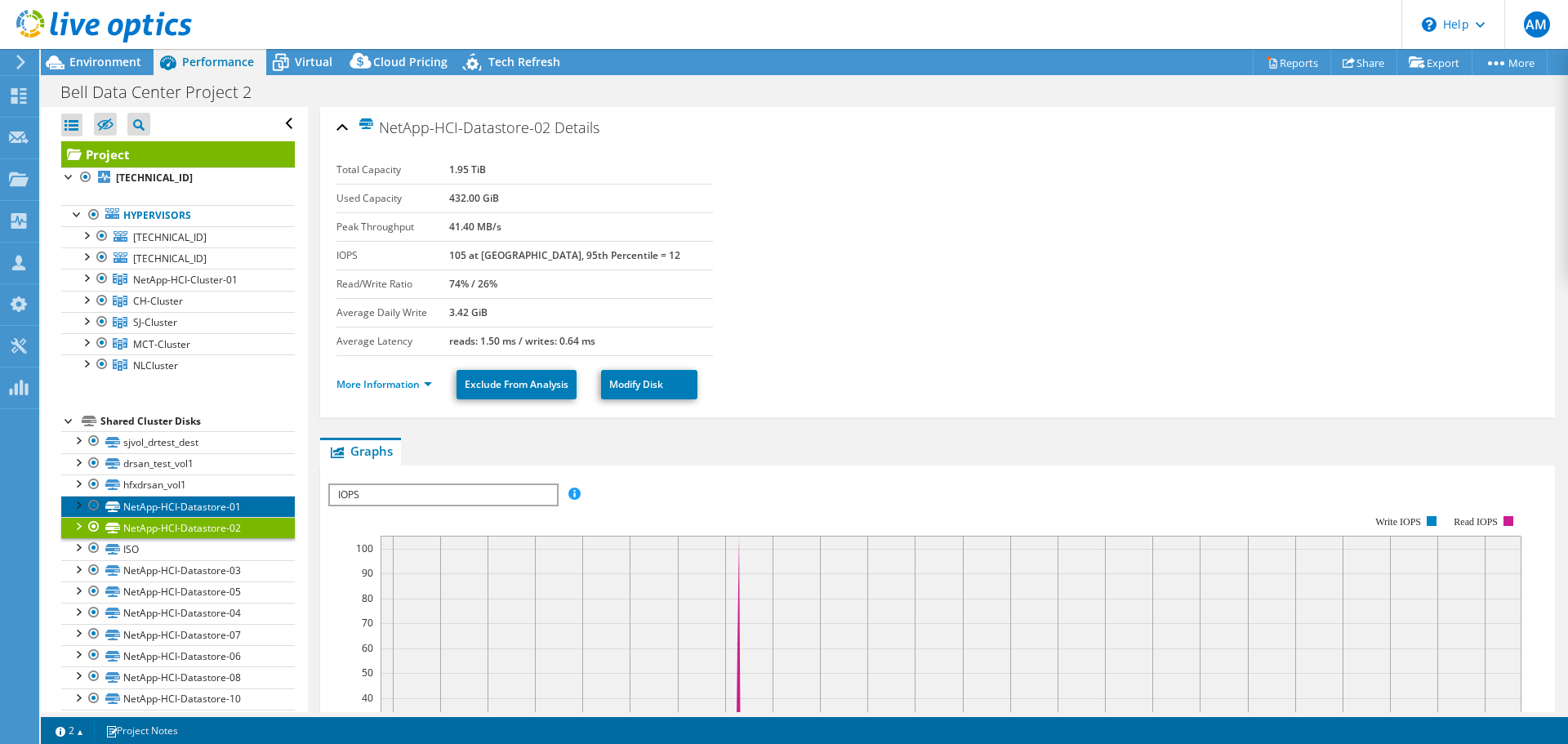
click at [171, 496] on link "NetApp-HCI-Datastore-01" at bounding box center [178, 506] width 233 height 21
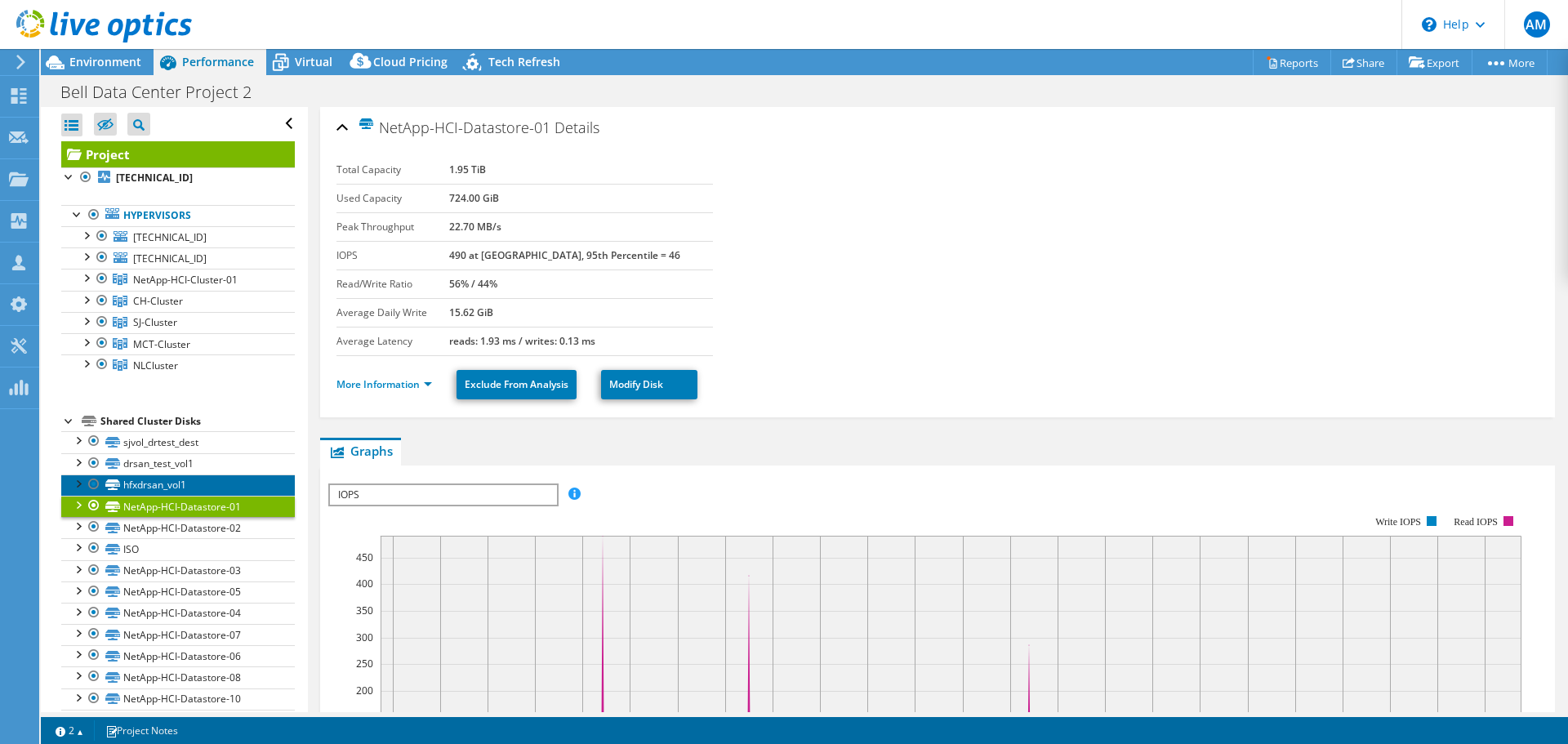
click at [170, 489] on link "hfxdrsan_vol1" at bounding box center [178, 484] width 233 height 21
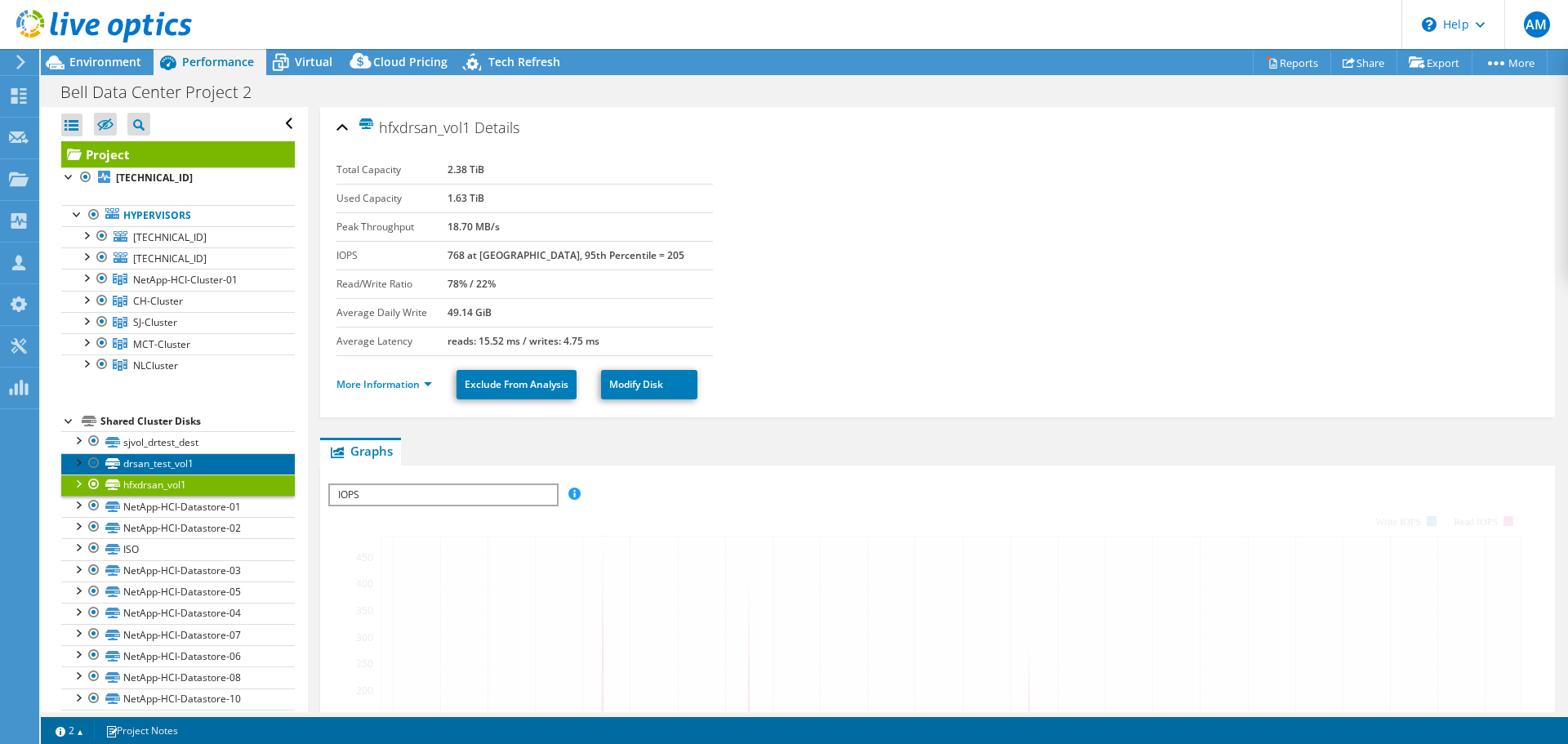
click at [165, 465] on link "drsan_test_vol1" at bounding box center [178, 463] width 233 height 21
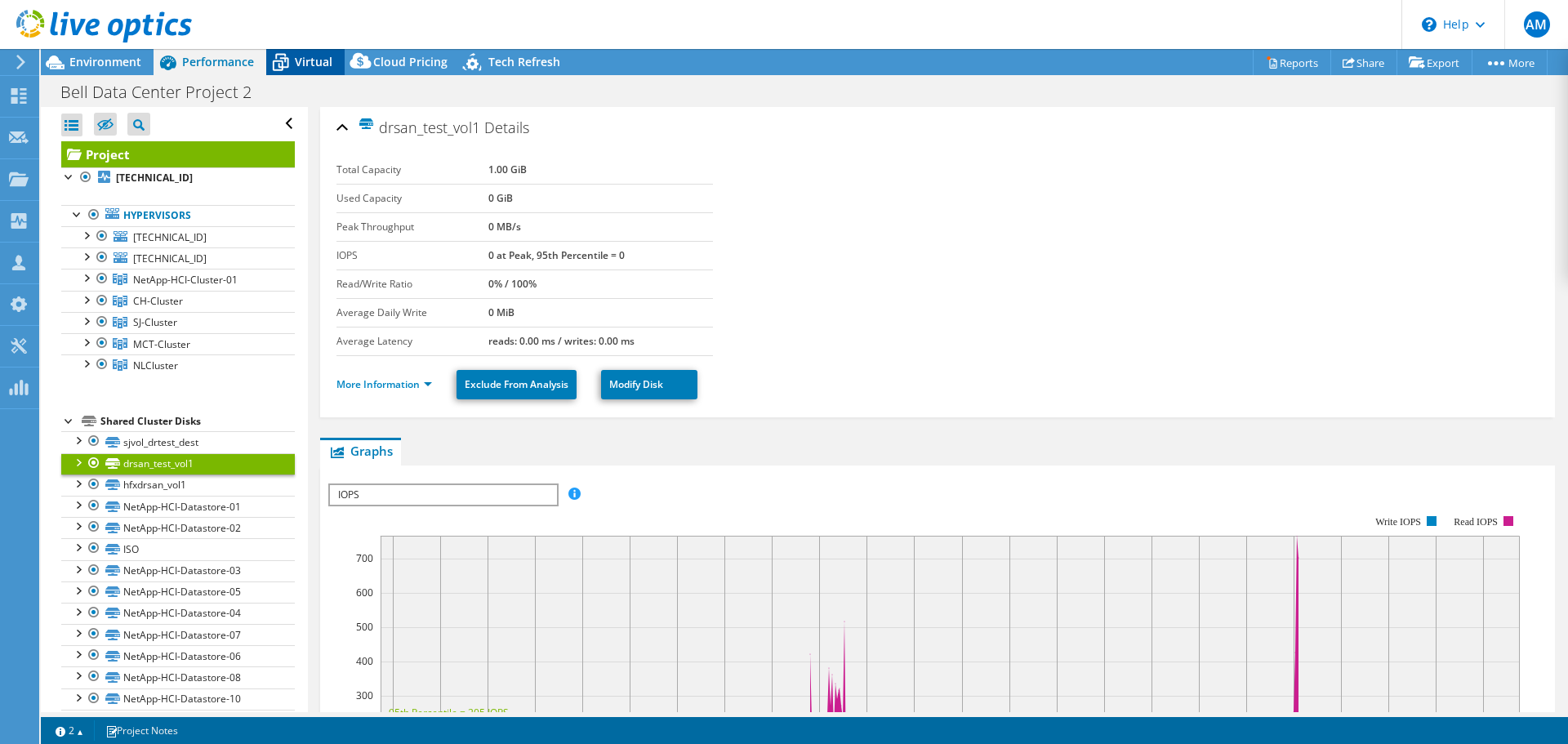
click at [292, 72] on icon at bounding box center [280, 63] width 29 height 29
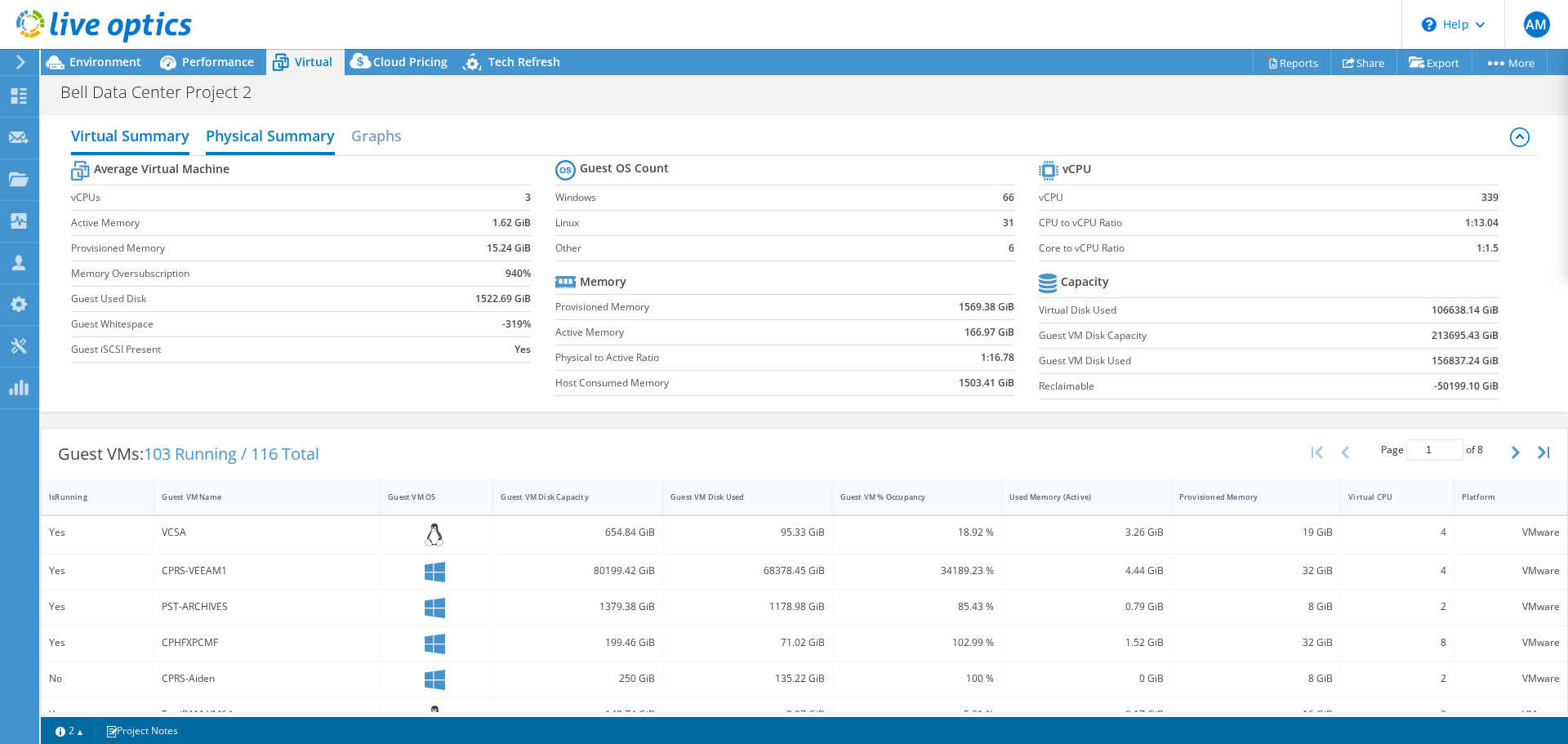
click at [251, 147] on h2 "Physical Summary" at bounding box center [270, 137] width 129 height 35
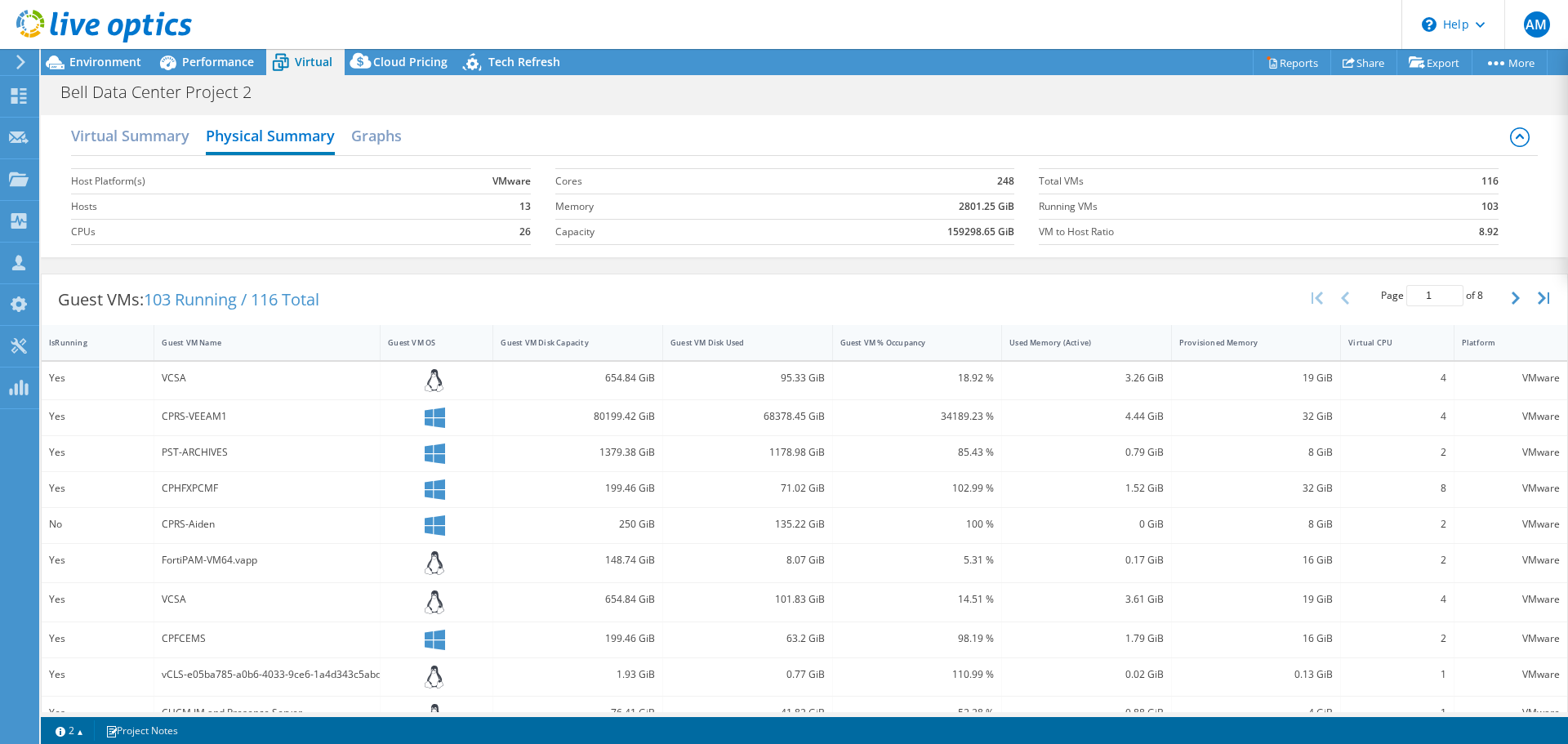
click at [519, 204] on b "13" at bounding box center [525, 205] width 11 height 16
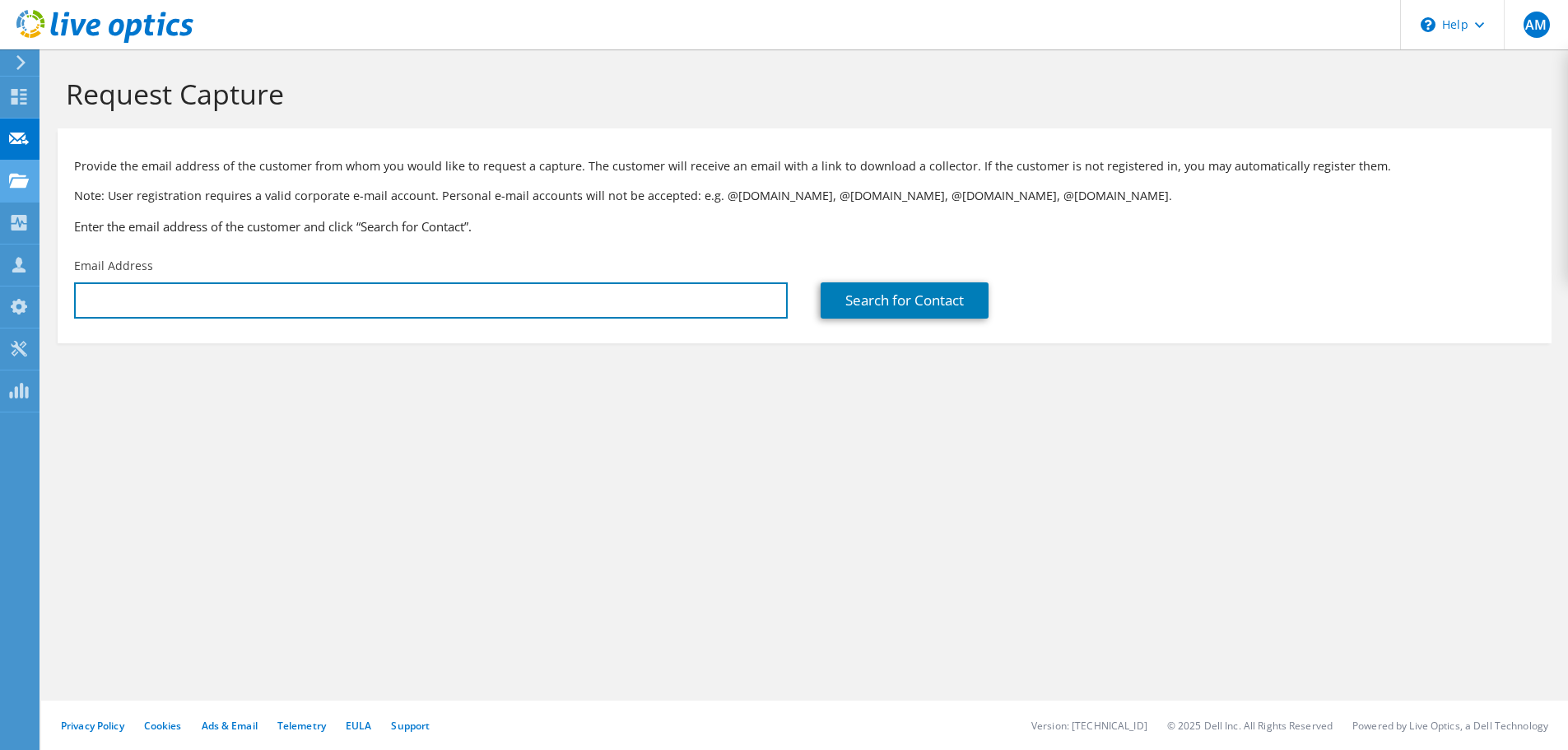
type input "[PERSON_NAME][EMAIL_ADDRESS][PERSON_NAME][DOMAIN_NAME]"
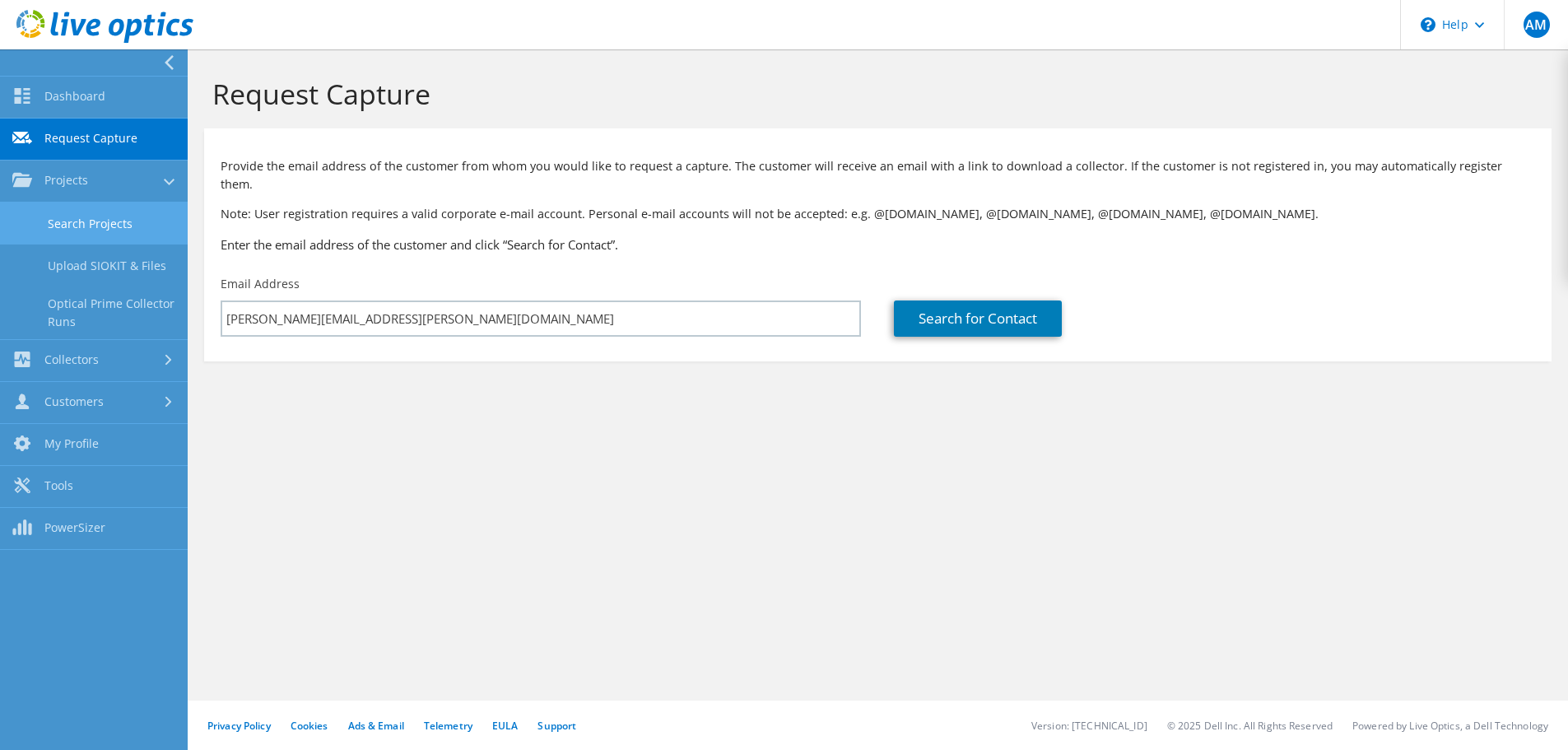
click at [103, 222] on link "Search Projects" at bounding box center [93, 223] width 187 height 42
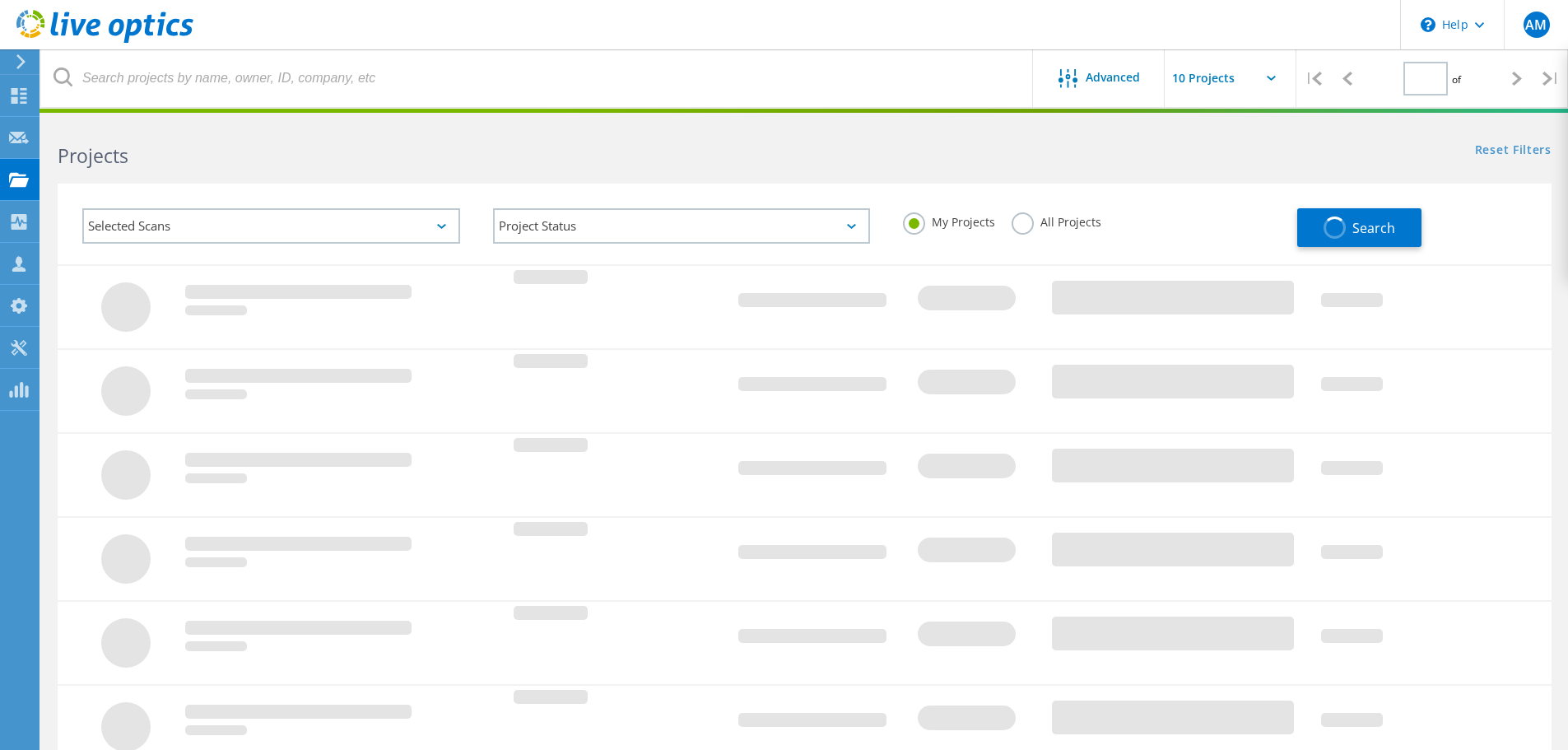
type input "1"
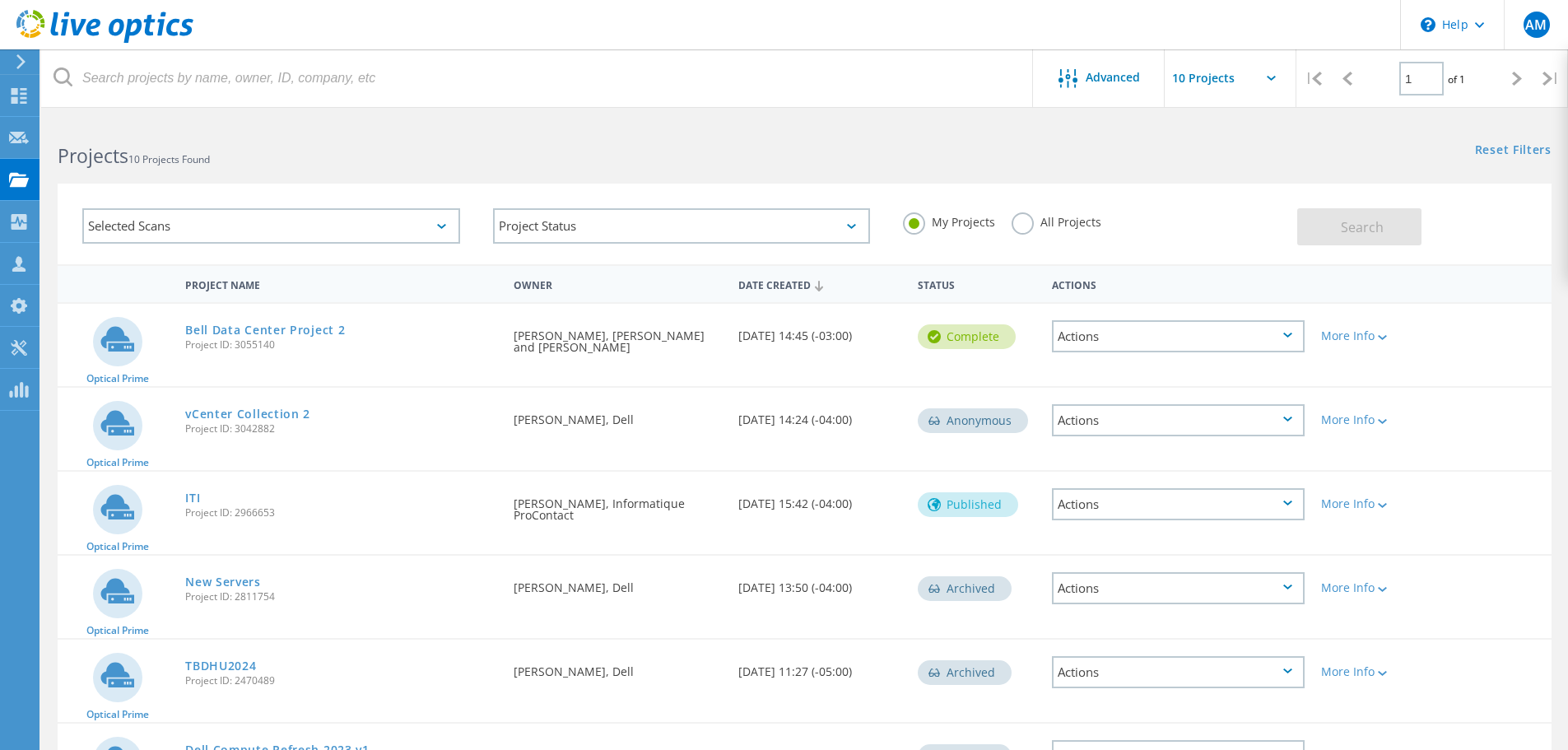
click at [374, 232] on div "Selected Scans" at bounding box center [270, 226] width 377 height 36
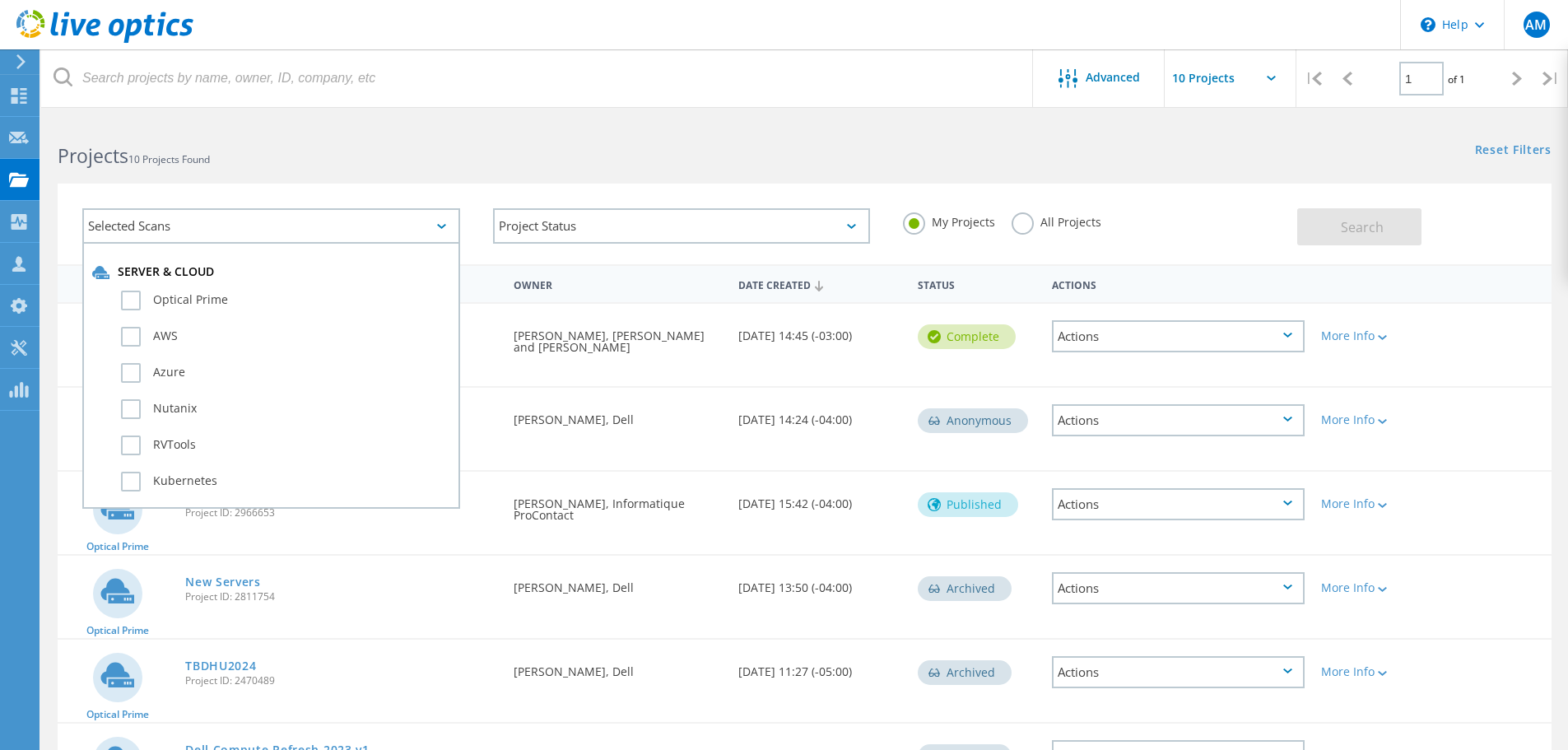
click at [374, 232] on div "Selected Scans" at bounding box center [270, 226] width 377 height 36
